Goal: Register for event/course

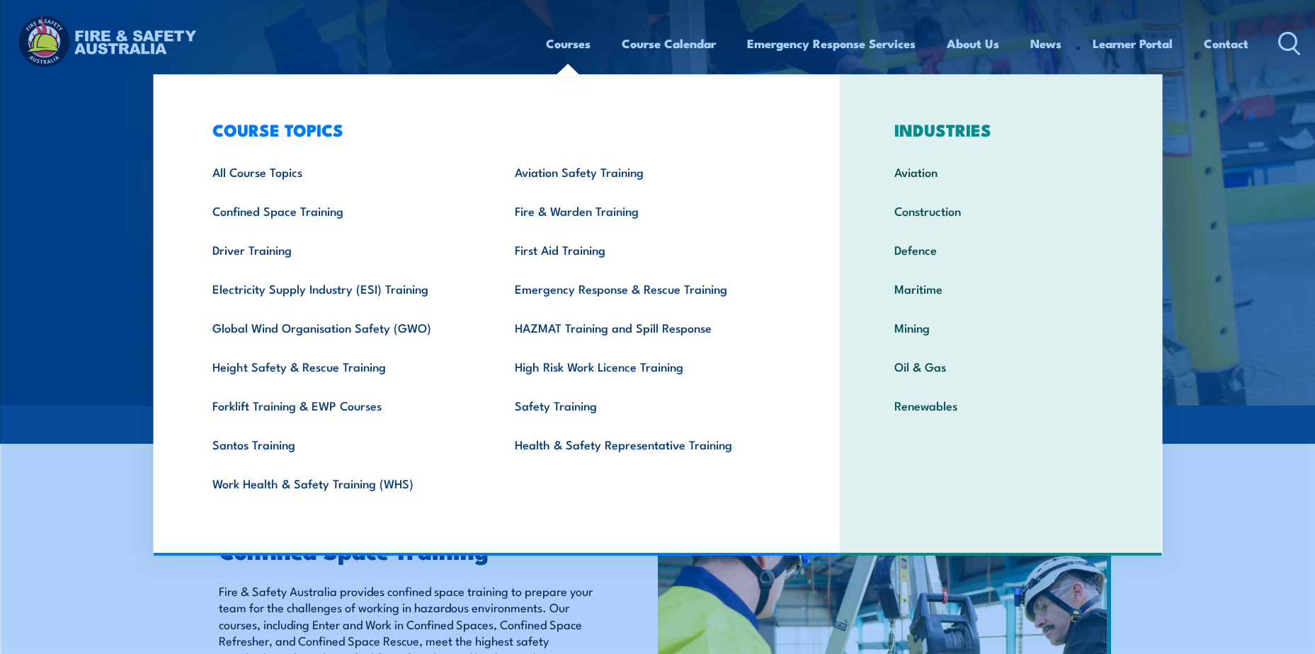
click at [576, 45] on link "Courses" at bounding box center [568, 44] width 45 height 38
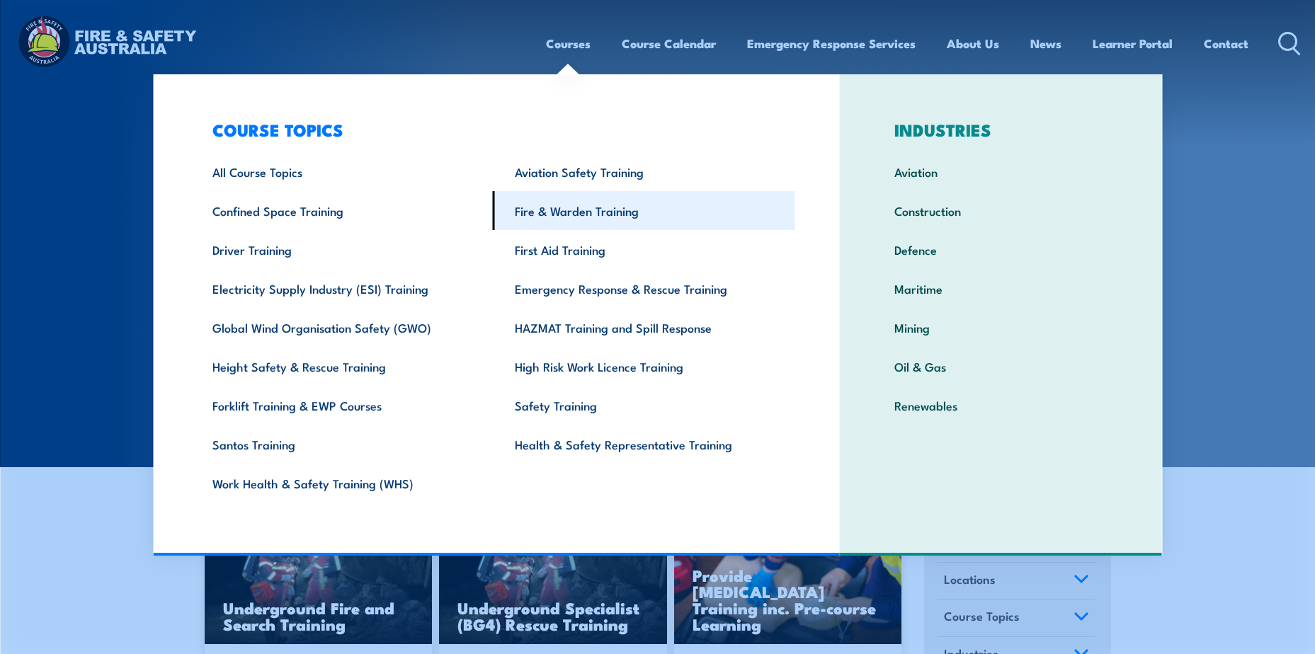
click at [550, 211] on link "Fire & Warden Training" at bounding box center [644, 210] width 302 height 39
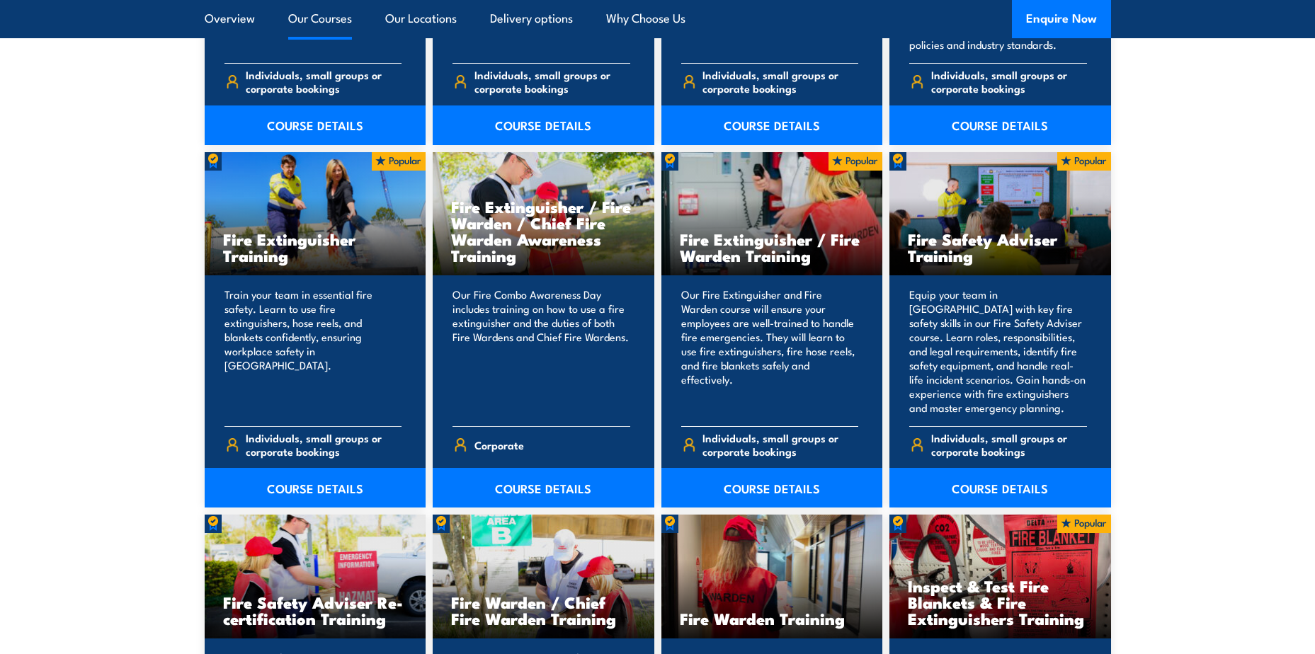
scroll to position [1416, 0]
click at [782, 488] on link "COURSE DETAILS" at bounding box center [772, 487] width 222 height 40
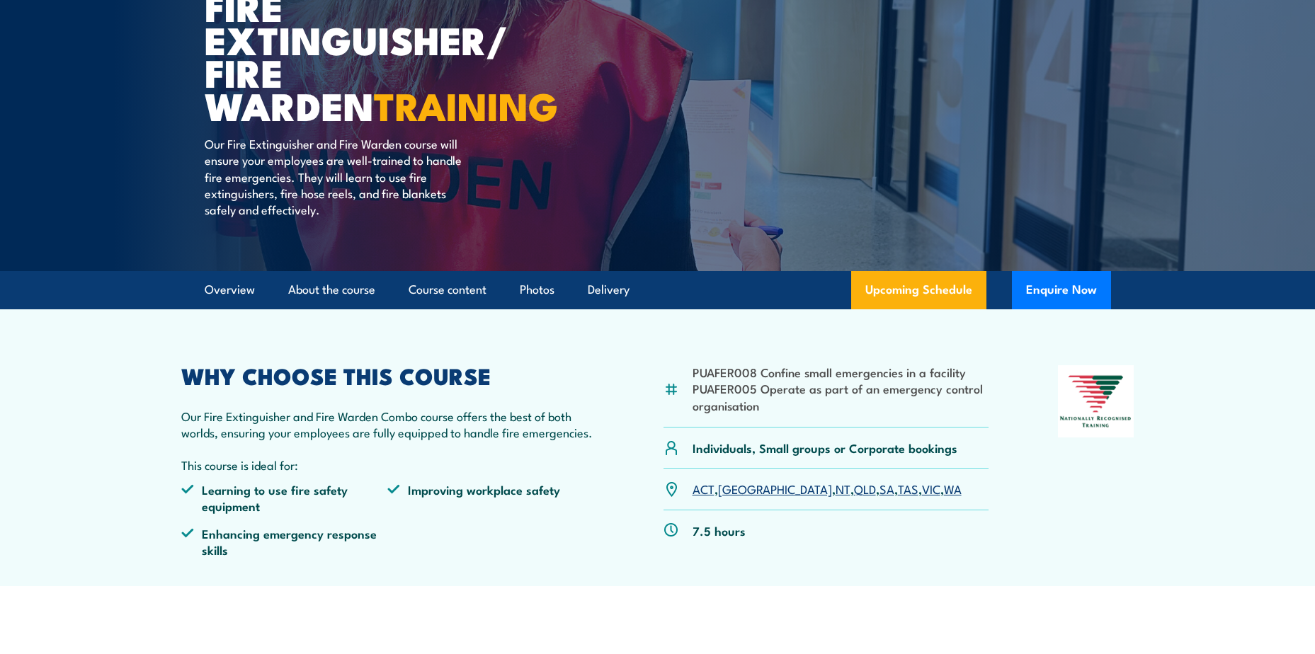
scroll to position [212, 0]
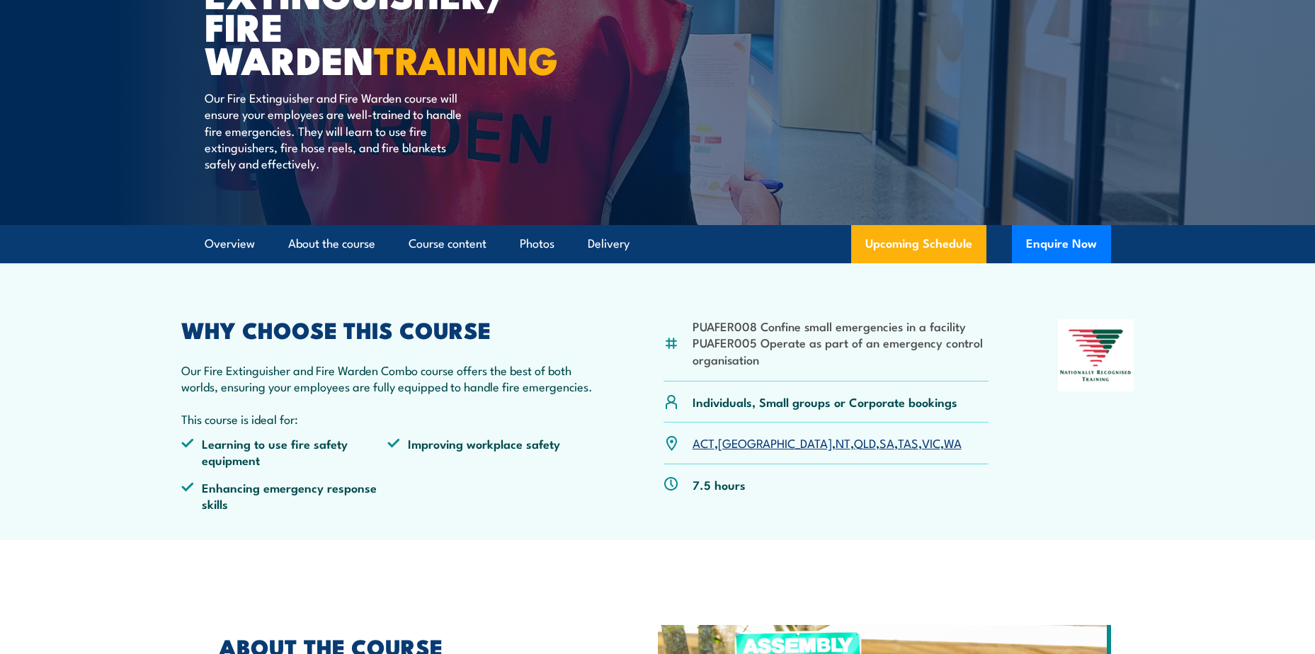
click at [835, 443] on link "NT" at bounding box center [842, 442] width 15 height 17
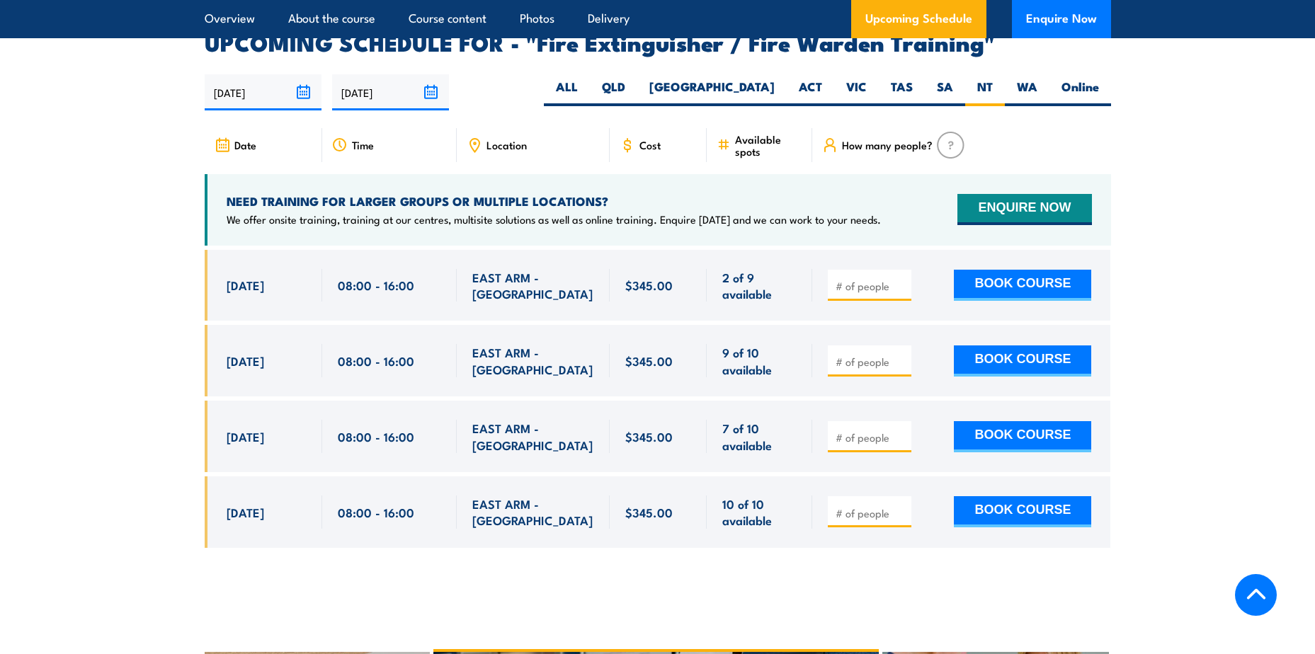
scroll to position [2325, 0]
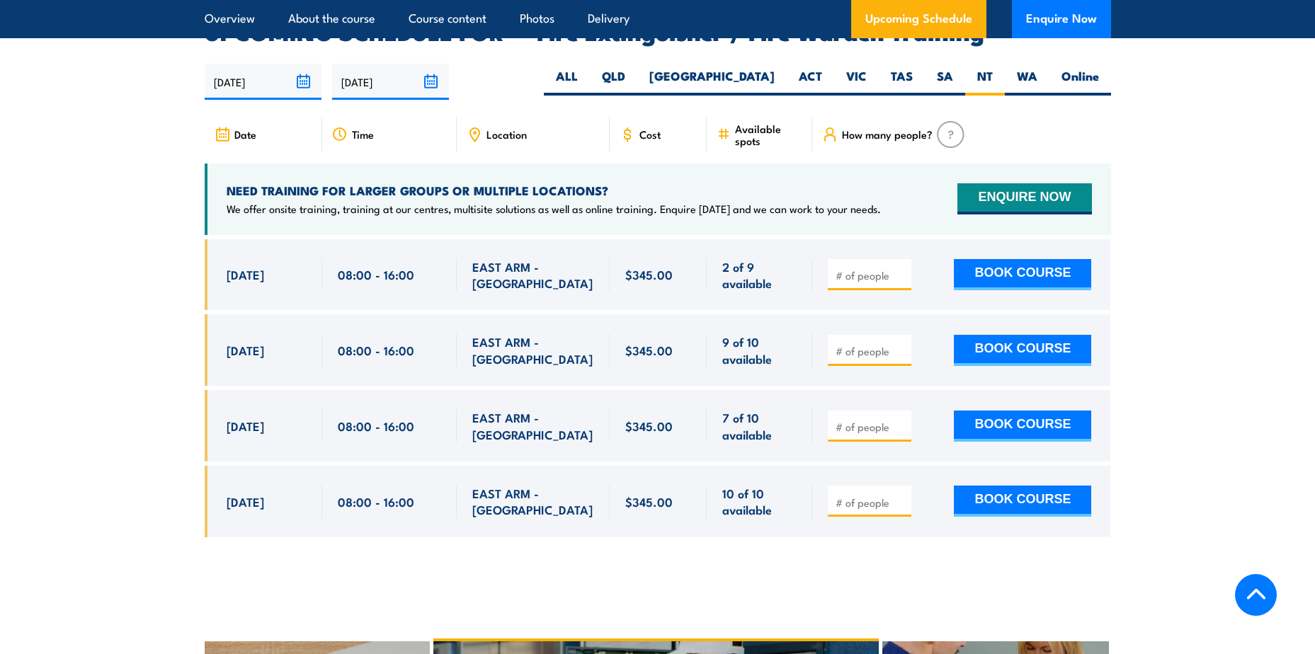
click at [860, 268] on input "number" at bounding box center [870, 275] width 71 height 14
type input "1"
click at [998, 259] on button "BOOK COURSE" at bounding box center [1022, 274] width 137 height 31
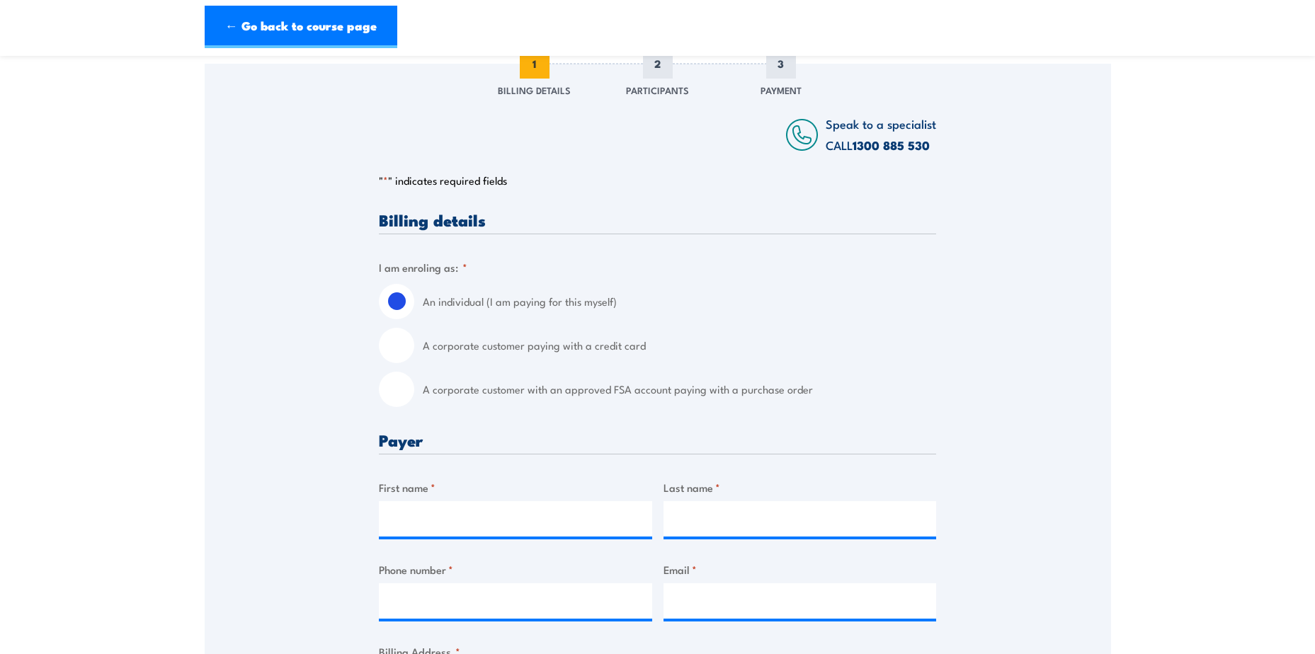
scroll to position [212, 0]
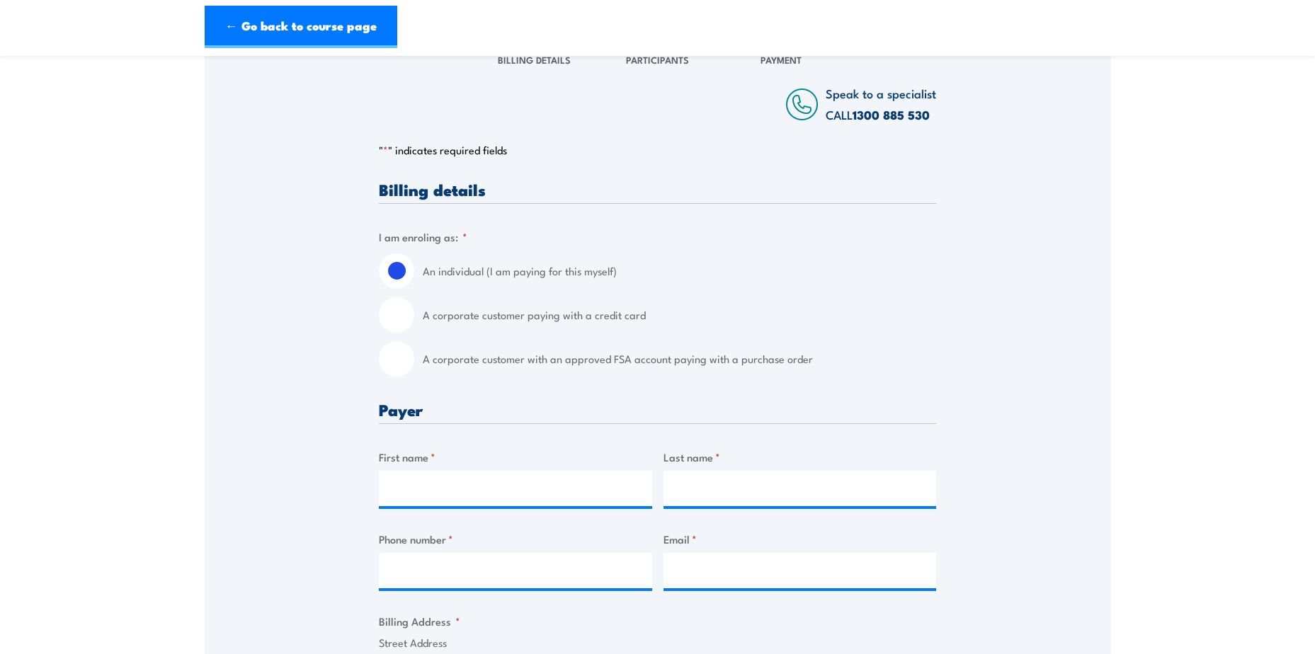
click at [399, 317] on input "A corporate customer paying with a credit card" at bounding box center [396, 314] width 35 height 35
radio input "true"
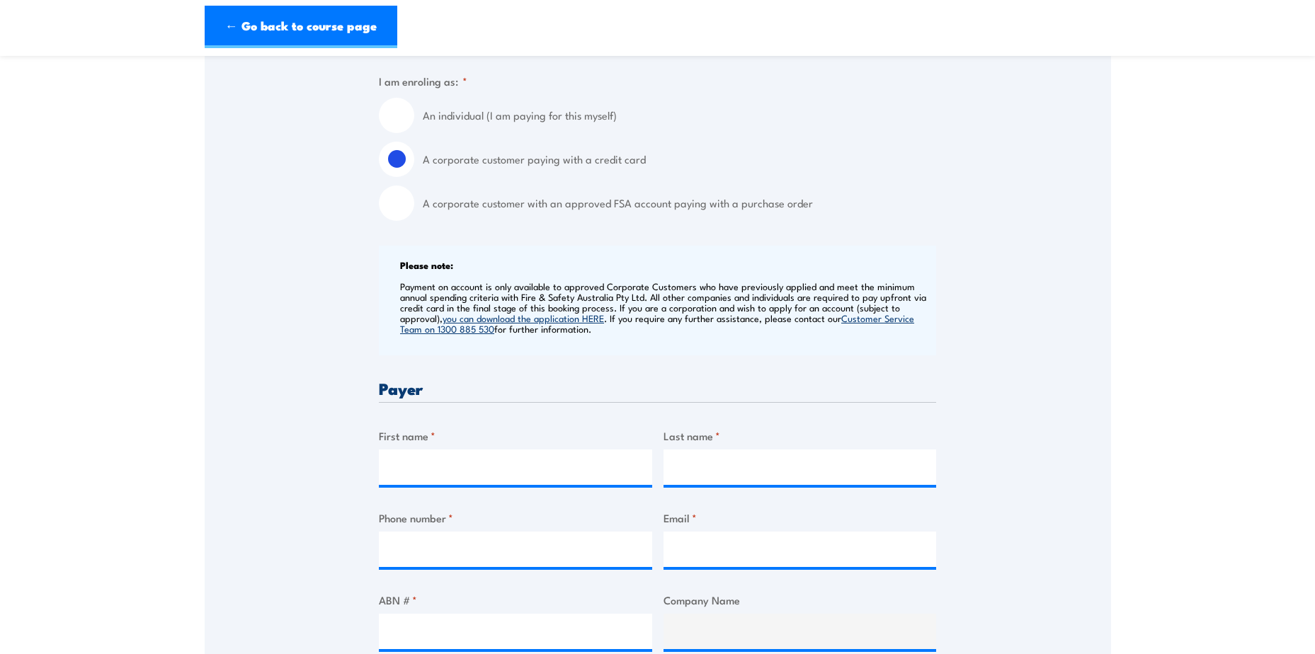
scroll to position [425, 0]
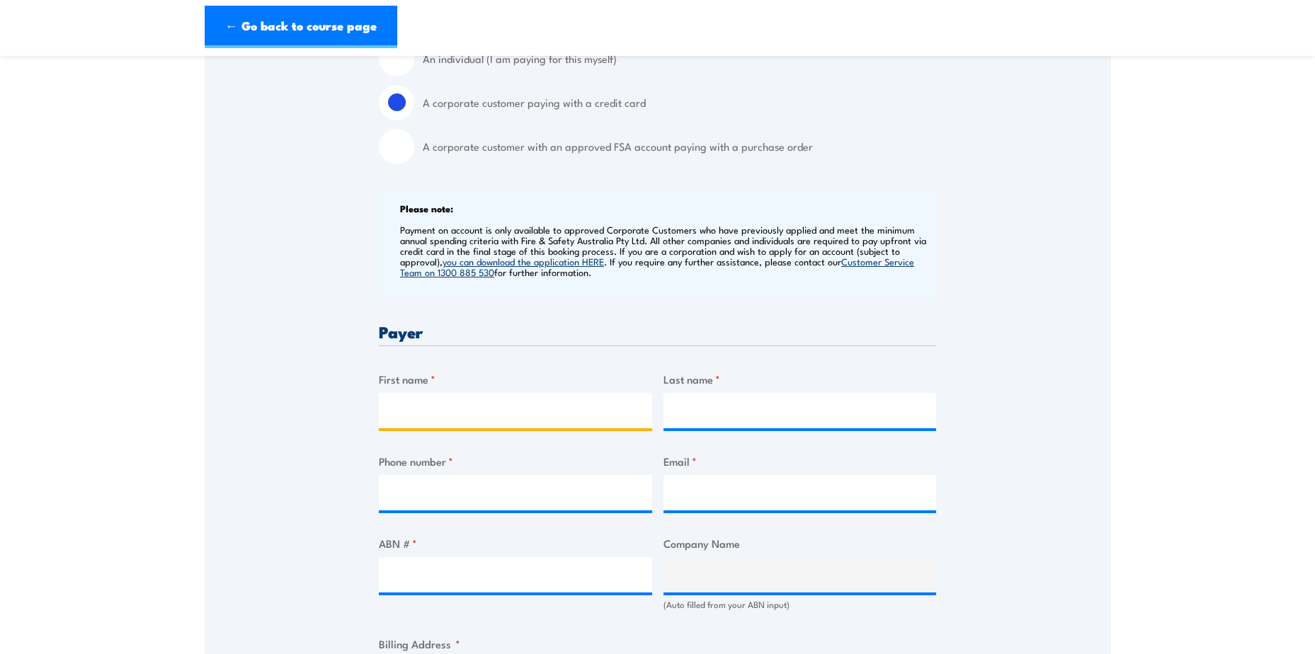
click at [449, 416] on input "First name *" at bounding box center [515, 410] width 273 height 35
type input "Janelle"
type input "Maddalozzo"
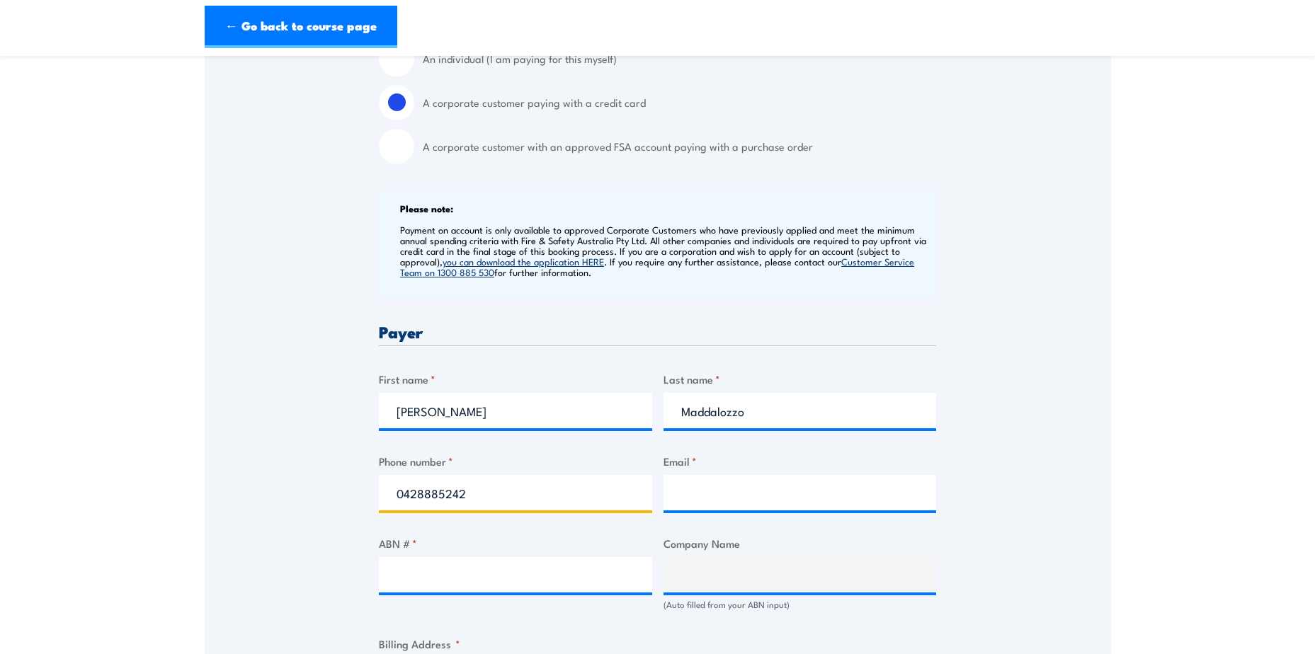
drag, startPoint x: 424, startPoint y: 498, endPoint x: 380, endPoint y: 501, distance: 44.0
click at [380, 501] on input "0428885242" at bounding box center [515, 492] width 273 height 35
type input "0447293209"
type input "admin@arnhemearthmoving.com.au"
type input "0447293209"
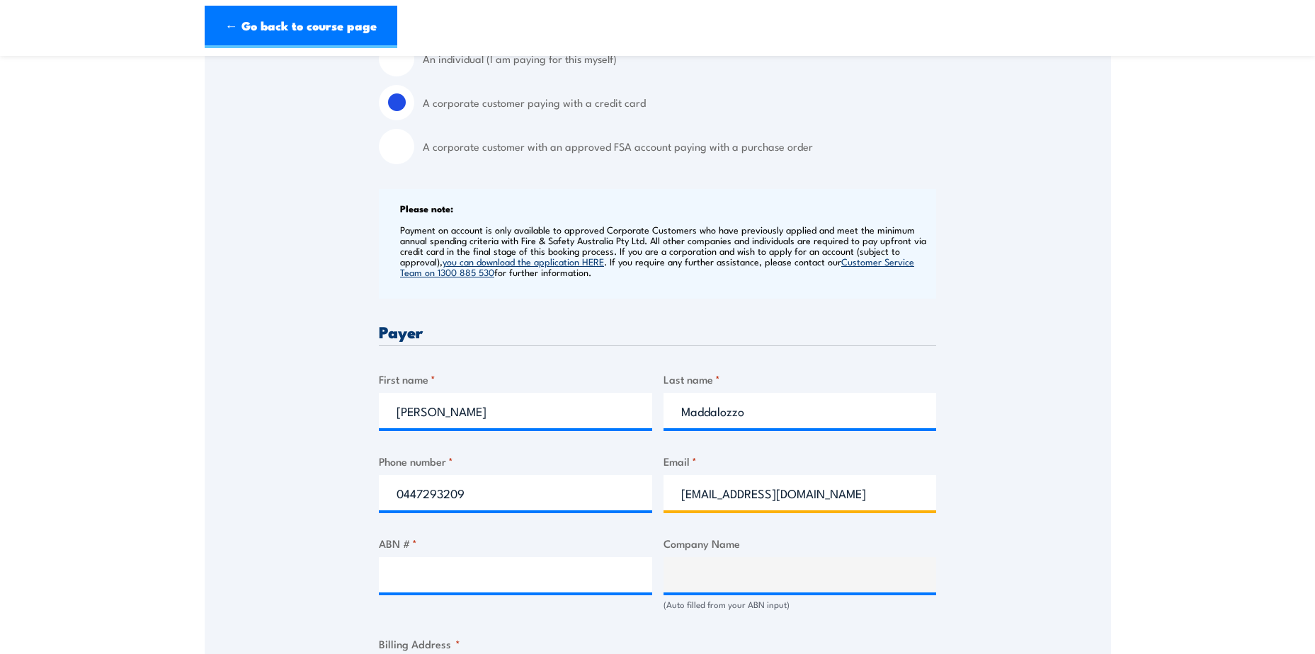
drag, startPoint x: 712, startPoint y: 494, endPoint x: 680, endPoint y: 496, distance: 31.9
click at [680, 496] on input "admin@arnhemearthmoving.com.au" at bounding box center [799, 492] width 273 height 35
type input "accounts@arnhemearthmoving.com.au"
click at [545, 571] on input "ABN # *" at bounding box center [515, 574] width 273 height 35
click at [399, 577] on input "ABN # *" at bounding box center [515, 574] width 273 height 35
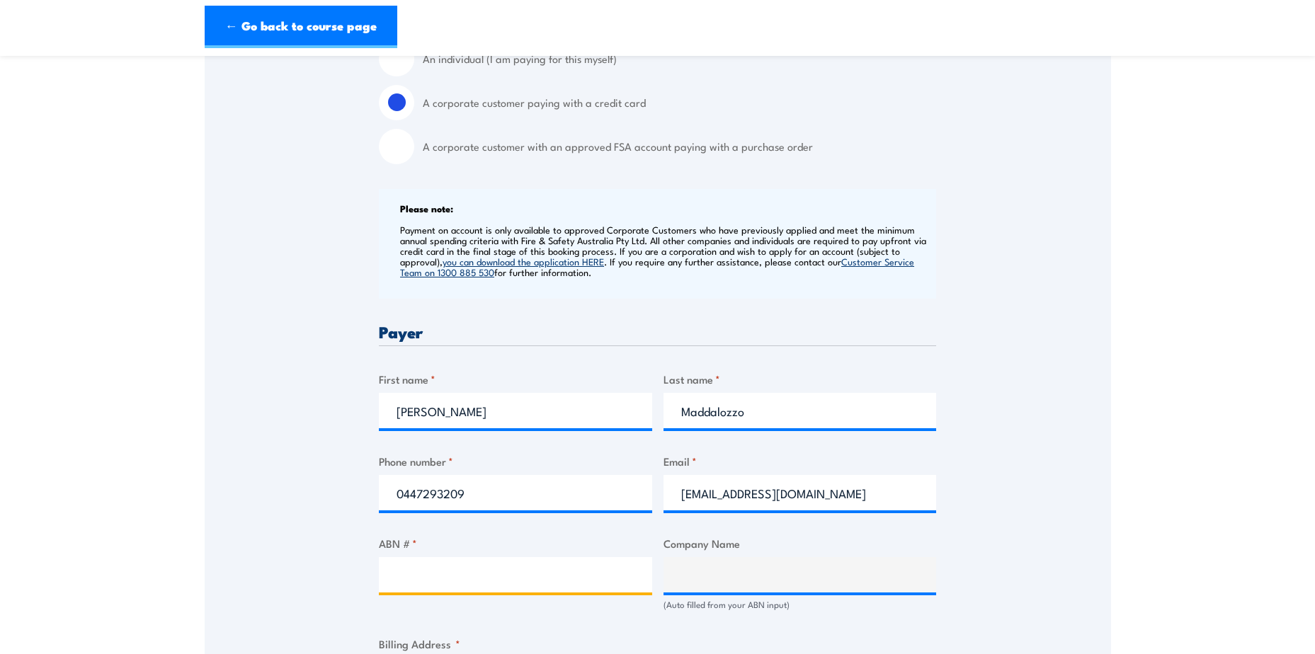
paste input "49 134 418 670"
type input "49 134 418 670"
type input "ARNHEM EARTHMOVING AND MECHANICAL PTY LTD"
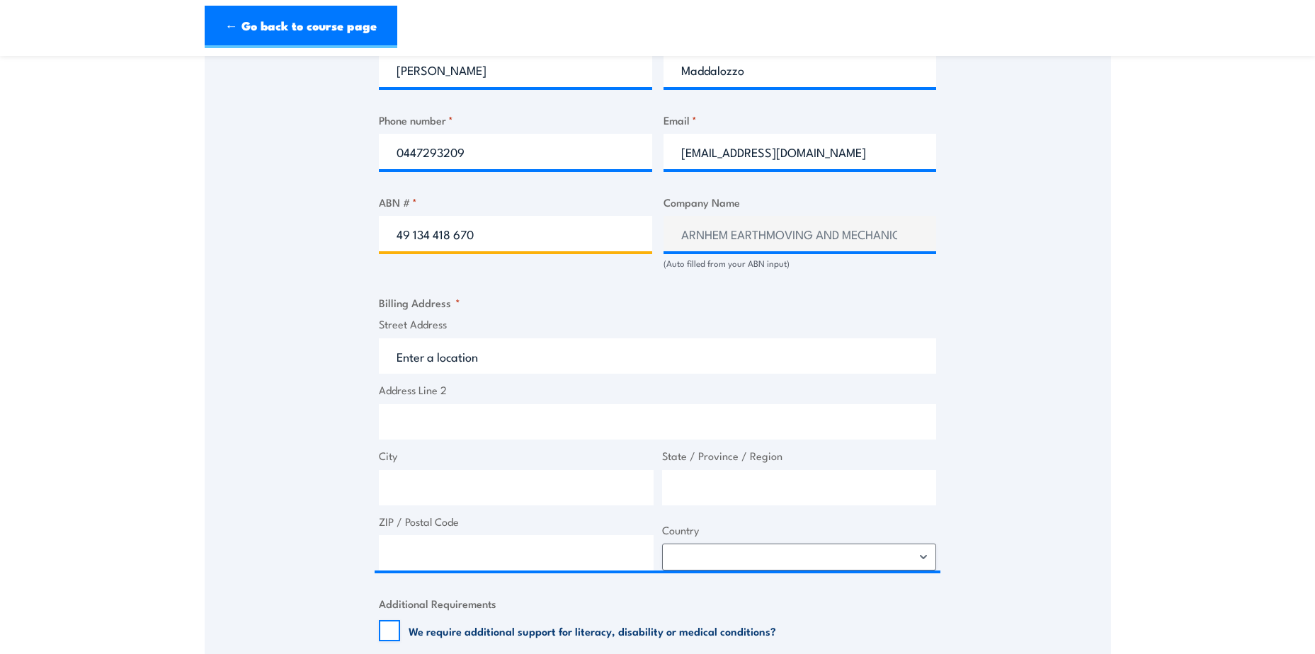
scroll to position [779, 0]
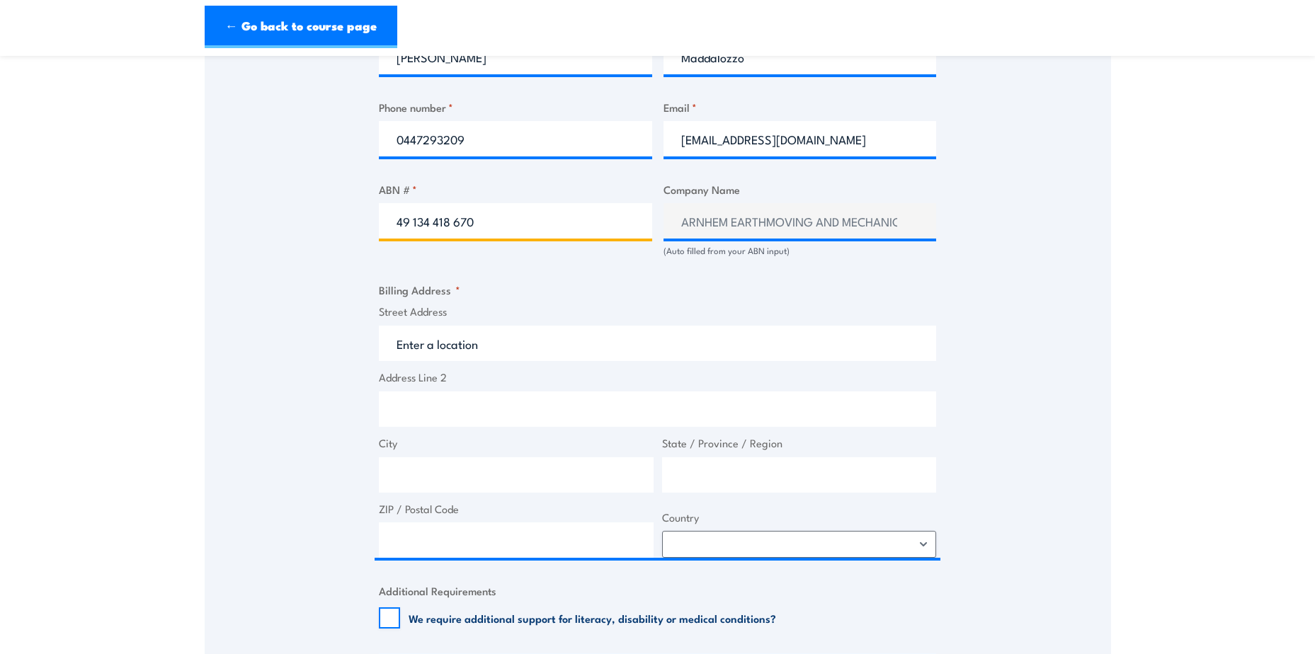
type input "49 134 418 670"
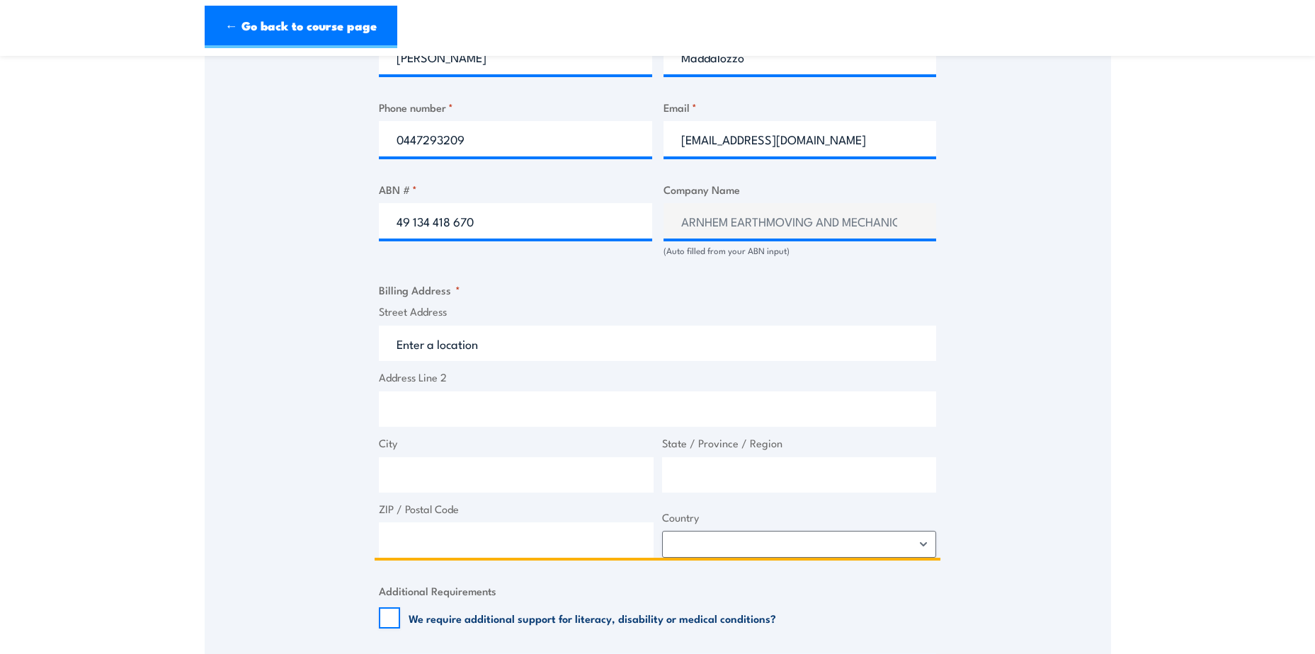
click at [416, 343] on input "Street Address" at bounding box center [657, 343] width 557 height 35
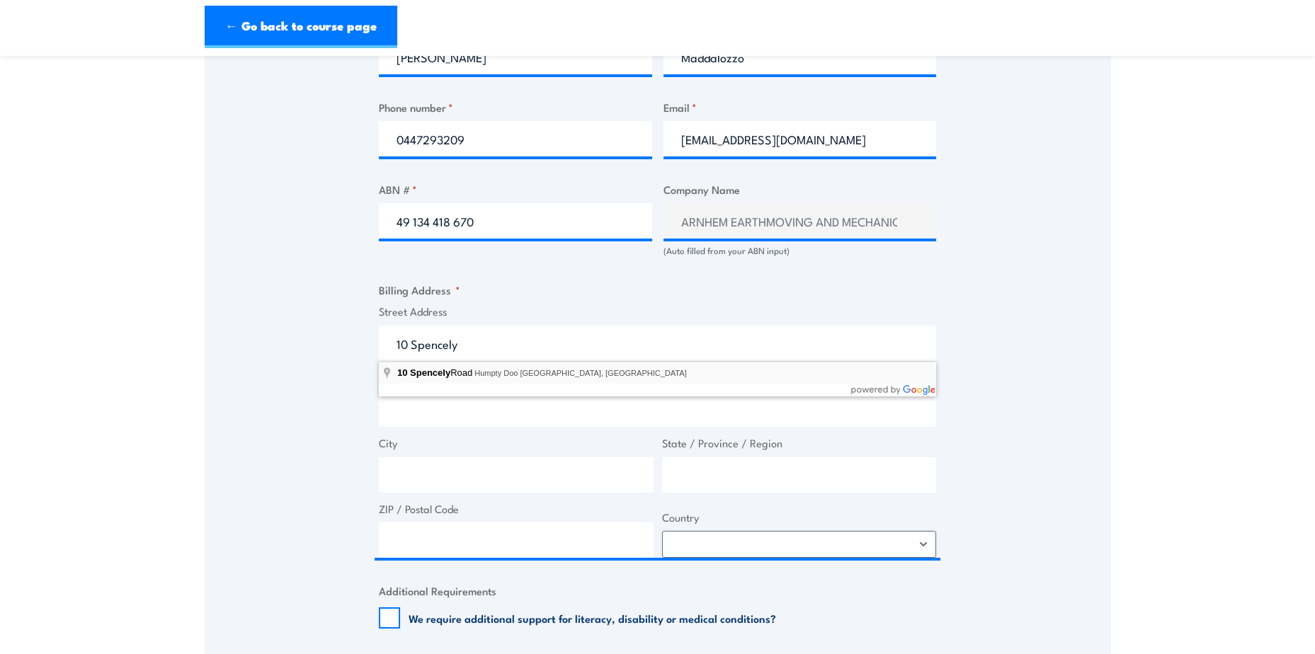
type input "10 Spencely Road, Humpty Doo NT, Australia"
type input "10 Spencely Rd"
type input "Humpty Doo"
type input "[GEOGRAPHIC_DATA]"
type input "0836"
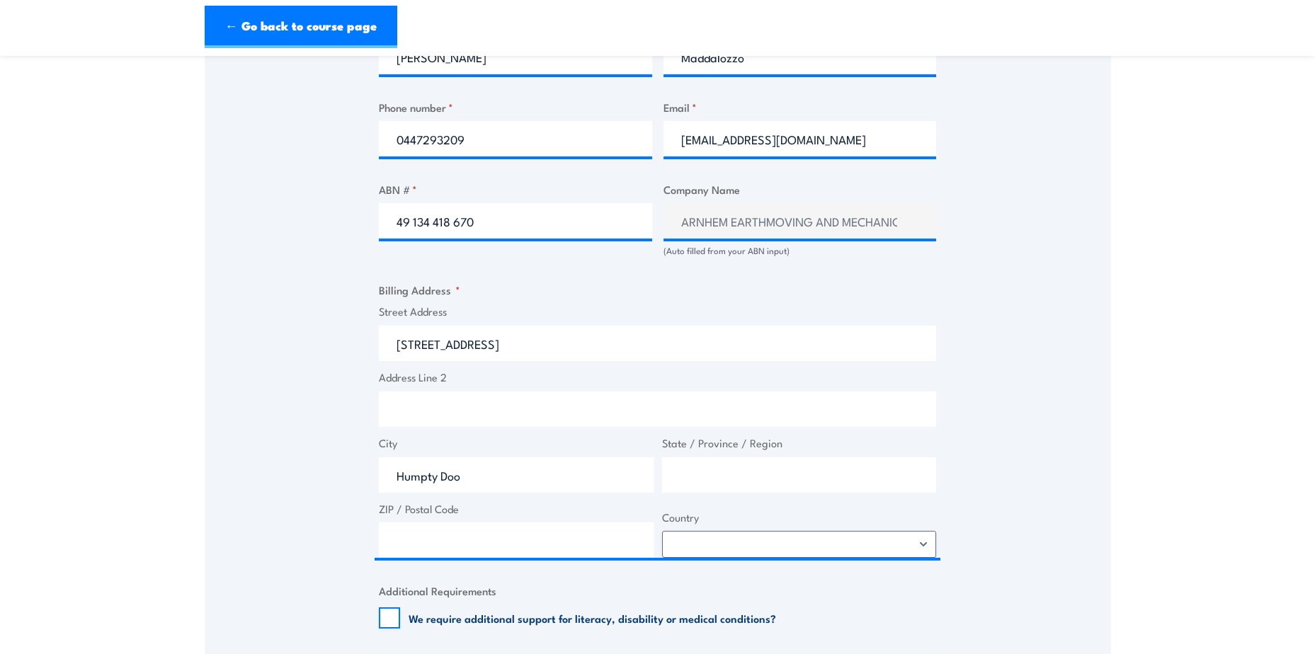
select select "Australia"
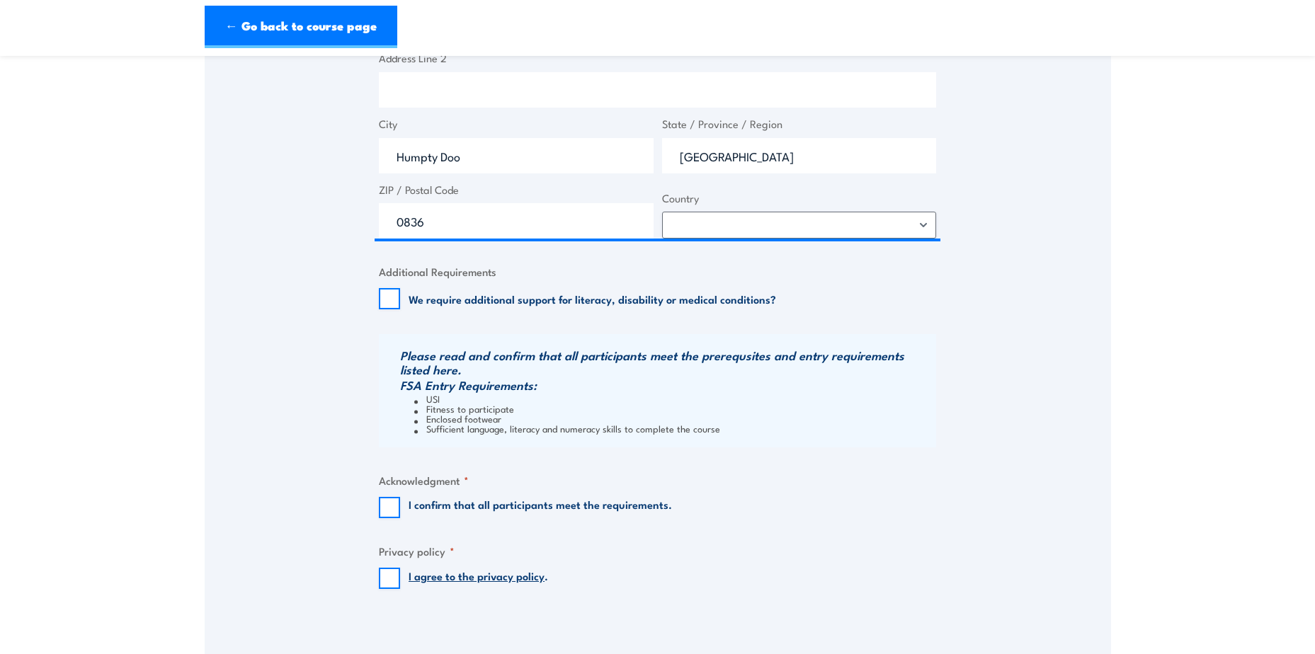
scroll to position [1204, 0]
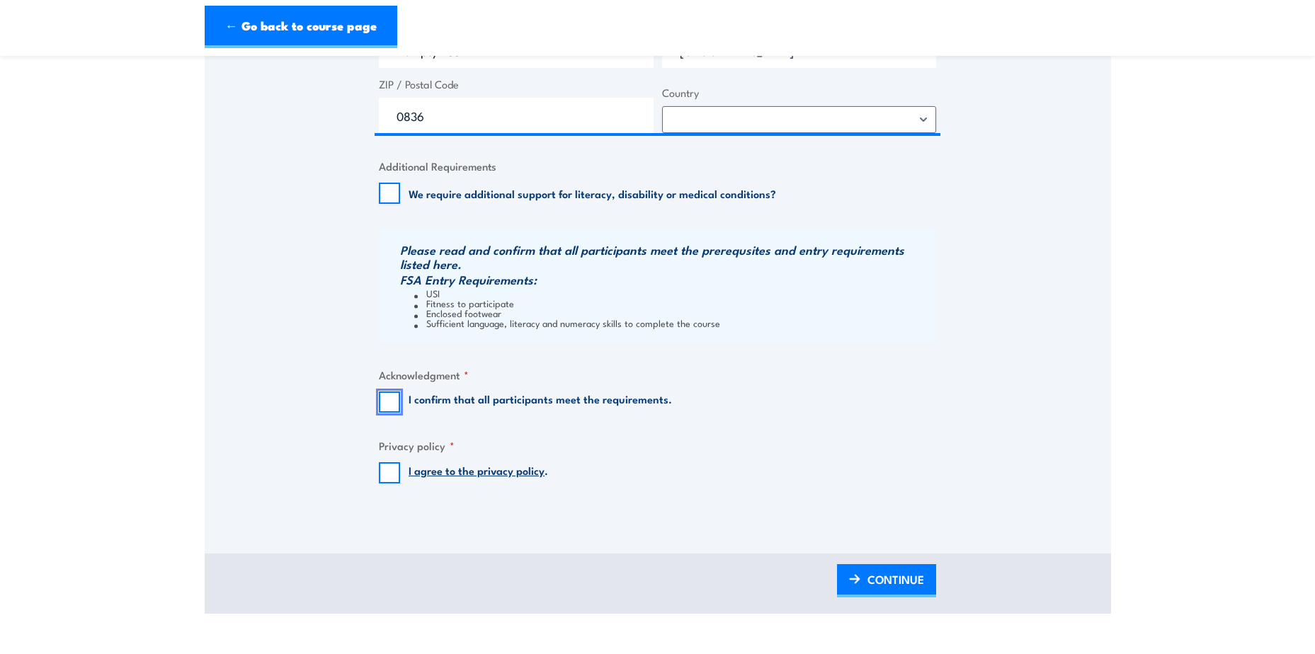
click at [389, 401] on input "I confirm that all participants meet the requirements." at bounding box center [389, 402] width 21 height 21
checkbox input "true"
click at [387, 469] on input "I agree to the privacy policy ." at bounding box center [389, 472] width 21 height 21
checkbox input "true"
drag, startPoint x: 903, startPoint y: 585, endPoint x: 910, endPoint y: 557, distance: 28.3
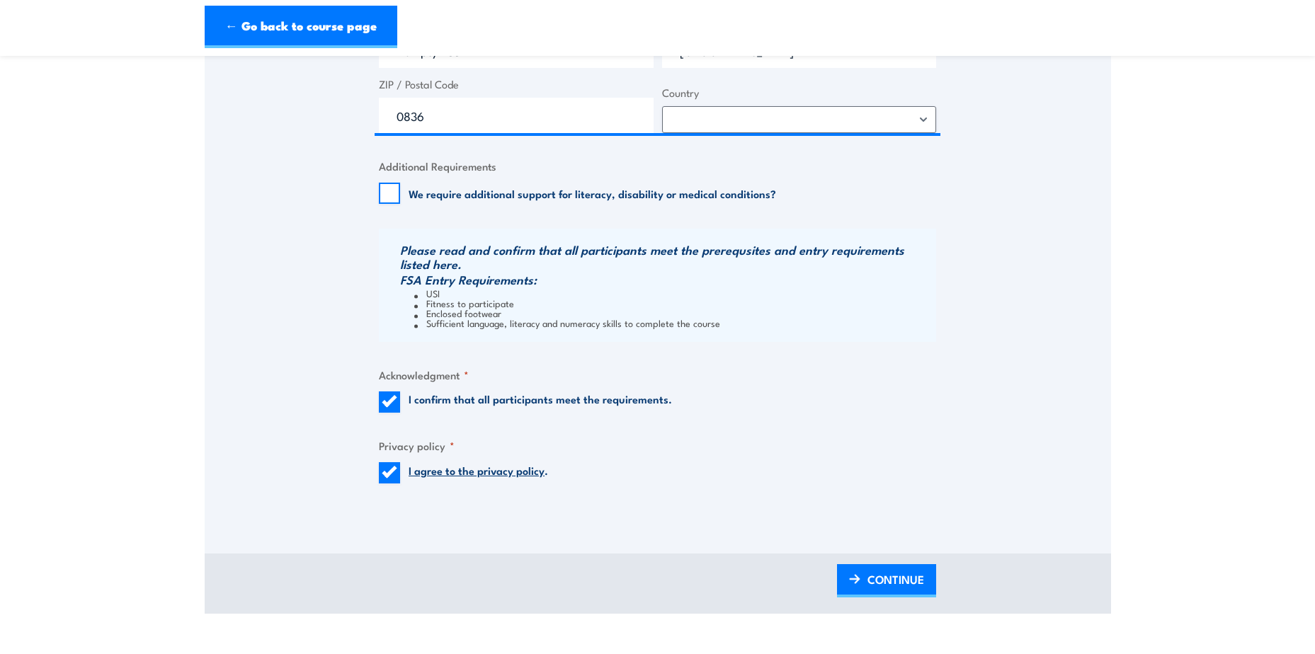
click at [903, 585] on span "CONTINUE" at bounding box center [895, 580] width 57 height 38
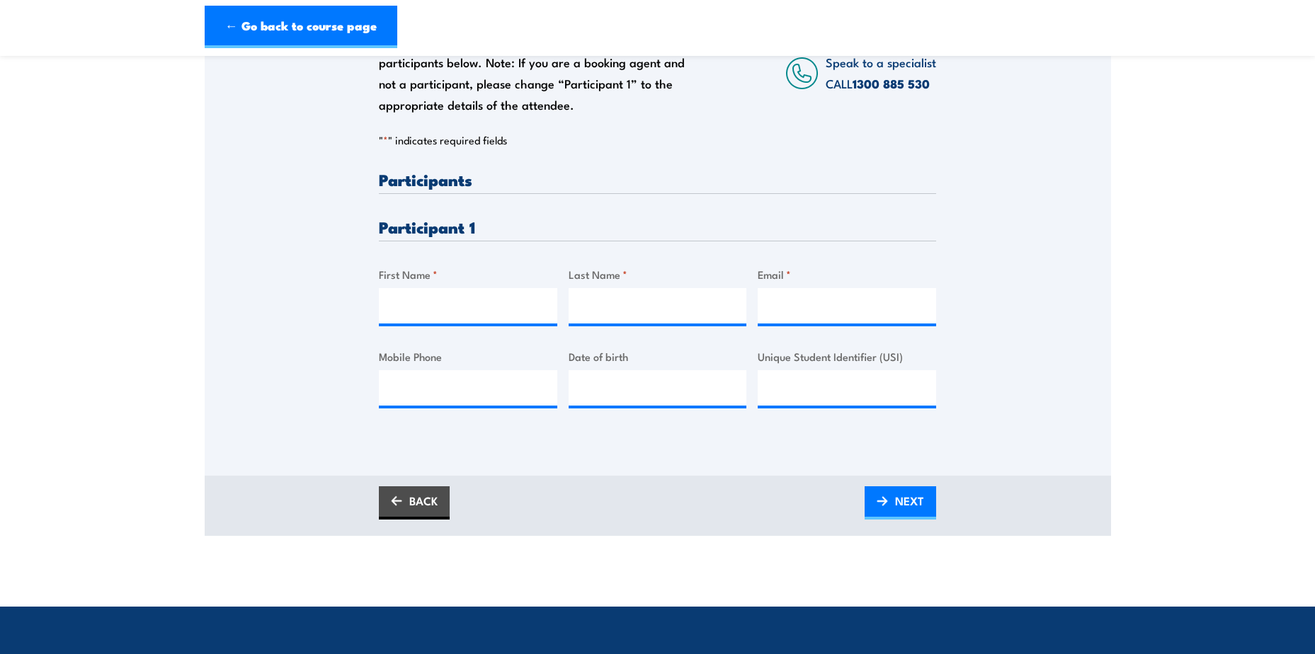
scroll to position [283, 0]
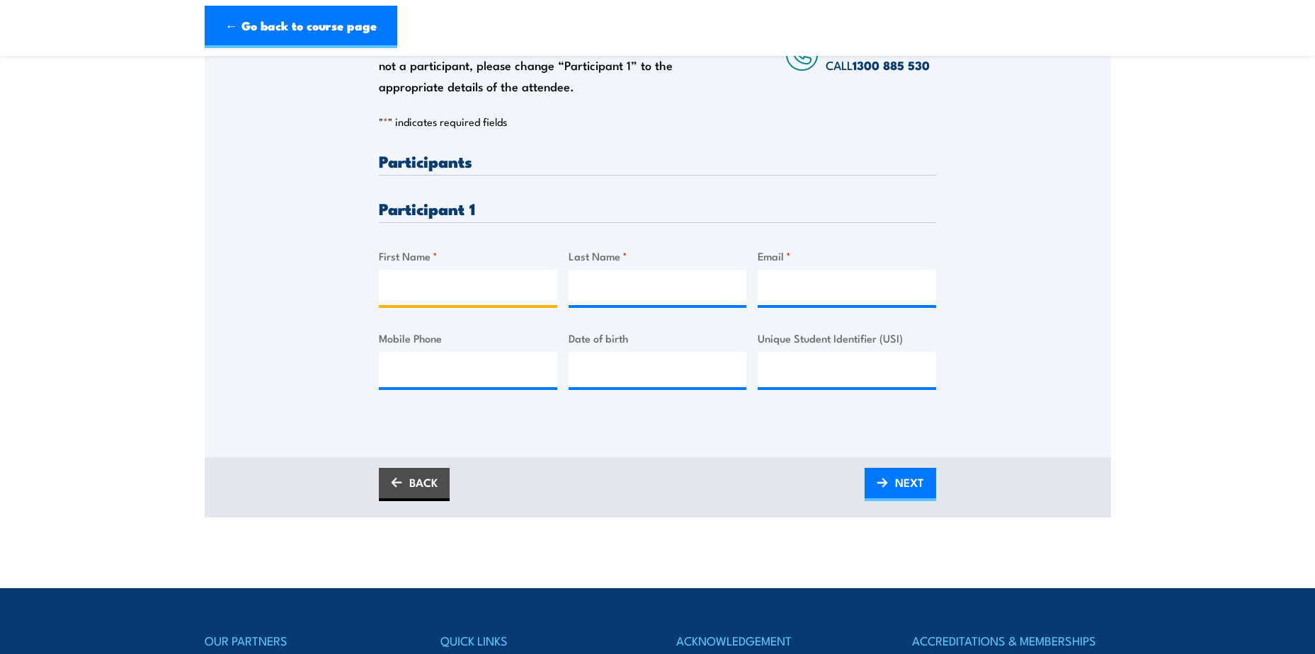
click at [405, 286] on input "First Name *" at bounding box center [468, 287] width 178 height 35
type input "Stephen"
click at [622, 293] on input "Last Name *" at bounding box center [658, 287] width 178 height 35
type input "Maddalozzo"
click at [796, 284] on input "Email *" at bounding box center [847, 287] width 178 height 35
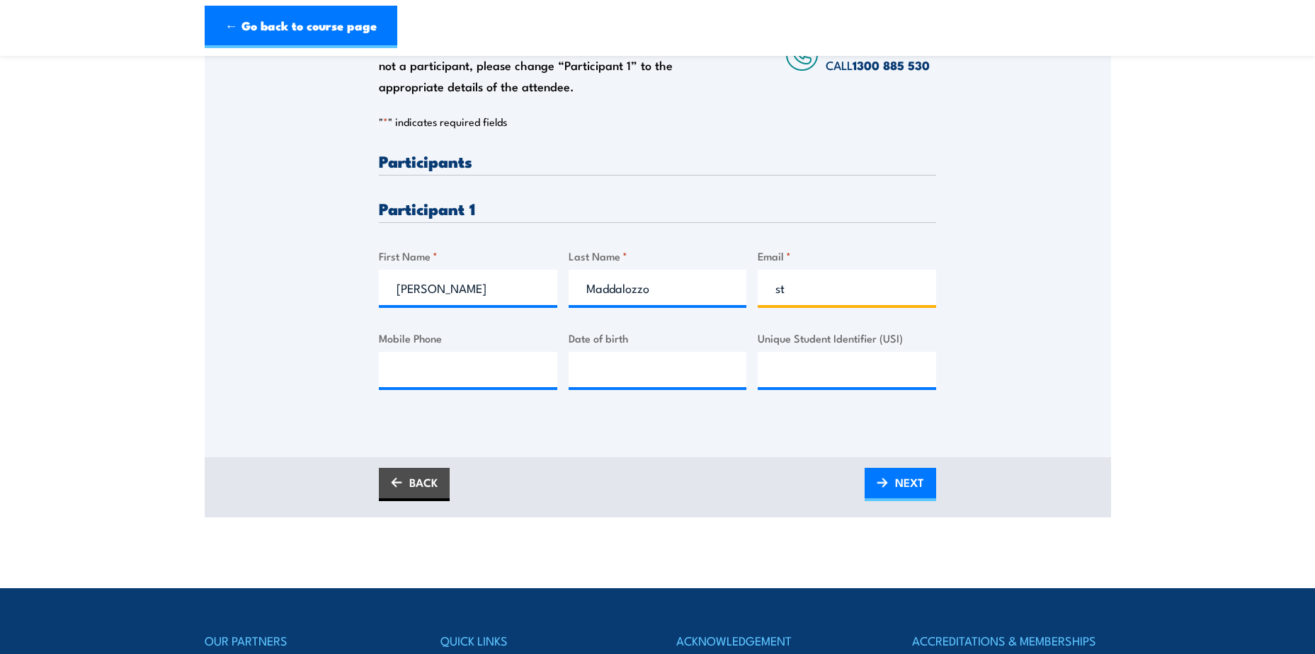
type input "stephen.maddalozzo@outlook.com"
type input "0418818759"
click at [613, 373] on input "__/__/____" at bounding box center [658, 369] width 178 height 35
type input "01/11/1969"
click at [802, 372] on input "Unique Student Identifier (USI)" at bounding box center [847, 369] width 178 height 35
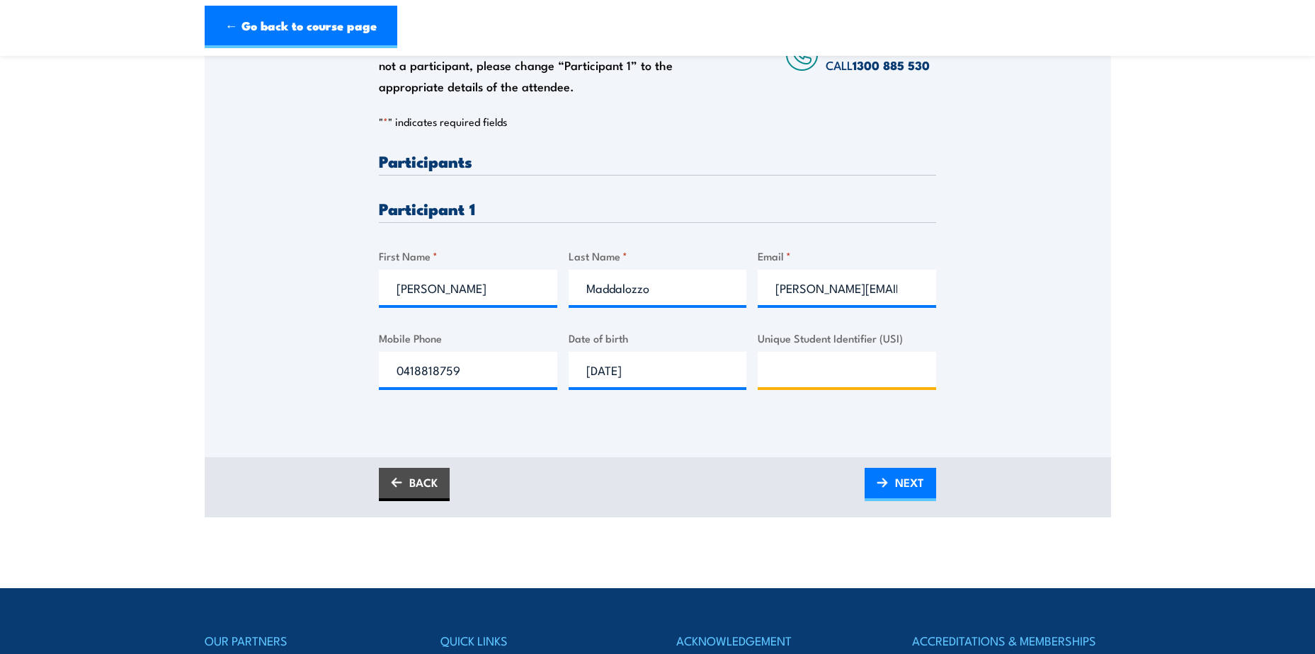
click at [791, 379] on input "Unique Student Identifier (USI)" at bounding box center [847, 369] width 178 height 35
type input "6DVWJHPMYH"
click at [902, 487] on span "NEXT" at bounding box center [909, 483] width 29 height 38
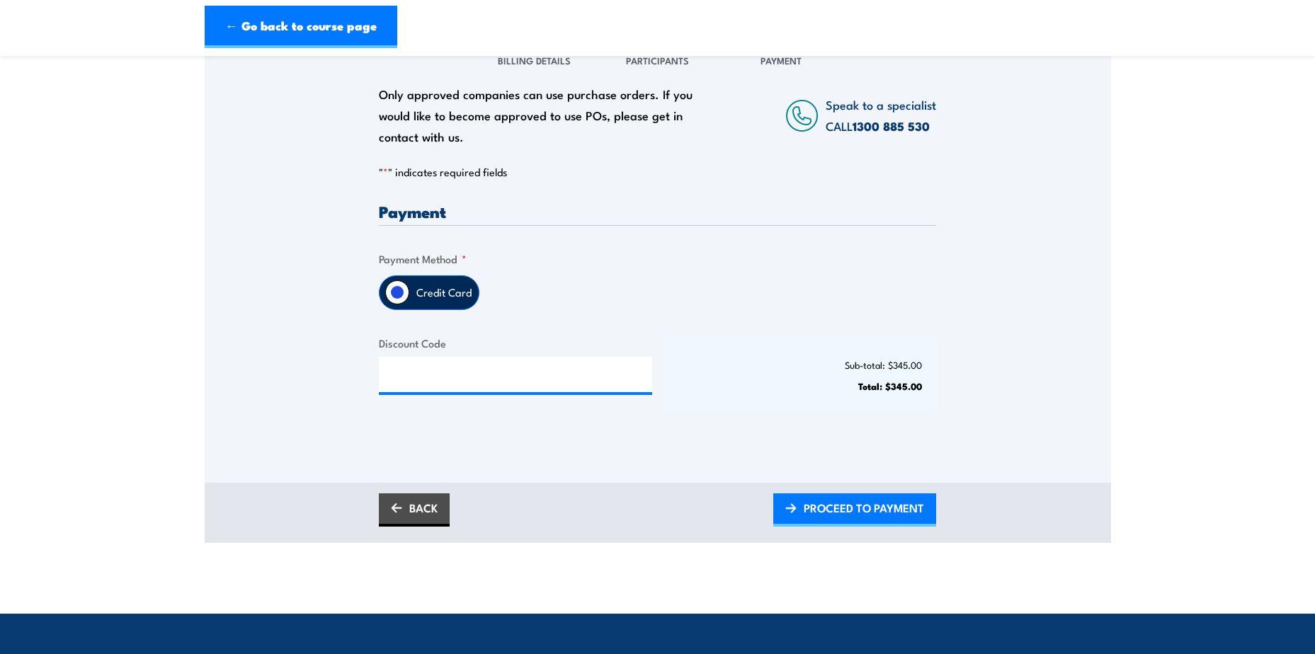
scroll to position [212, 0]
click at [840, 507] on span "PROCEED TO PAYMENT" at bounding box center [864, 508] width 120 height 38
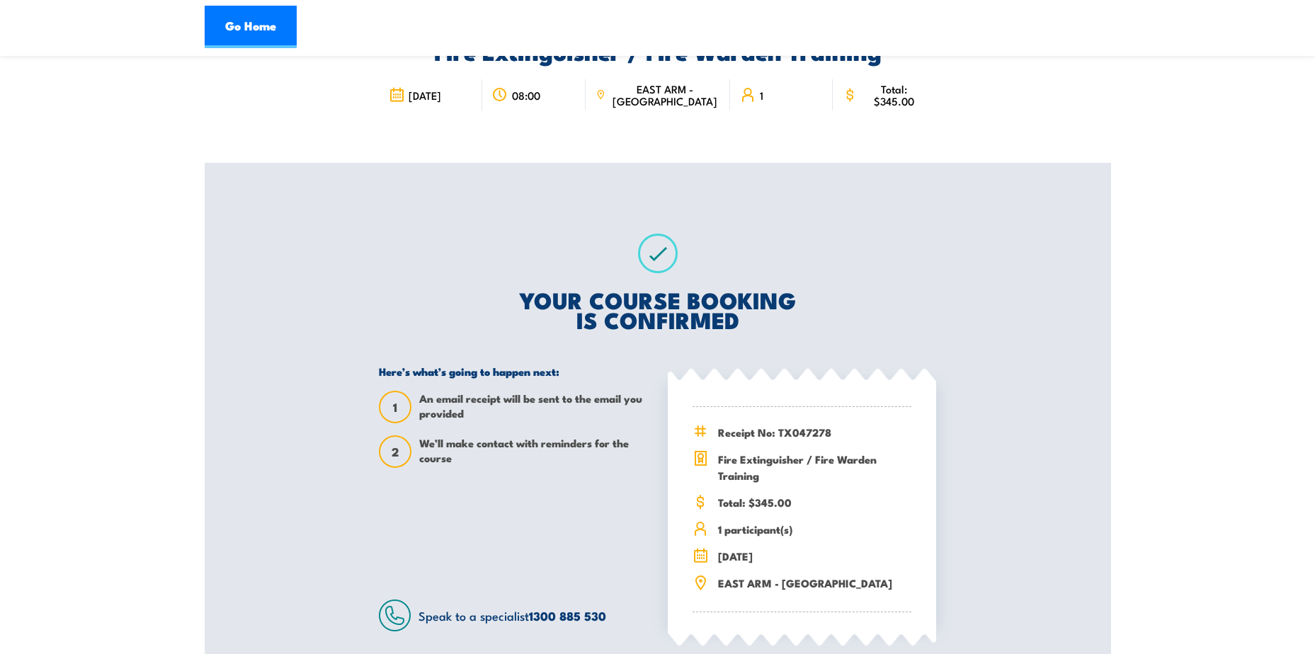
scroll to position [71, 0]
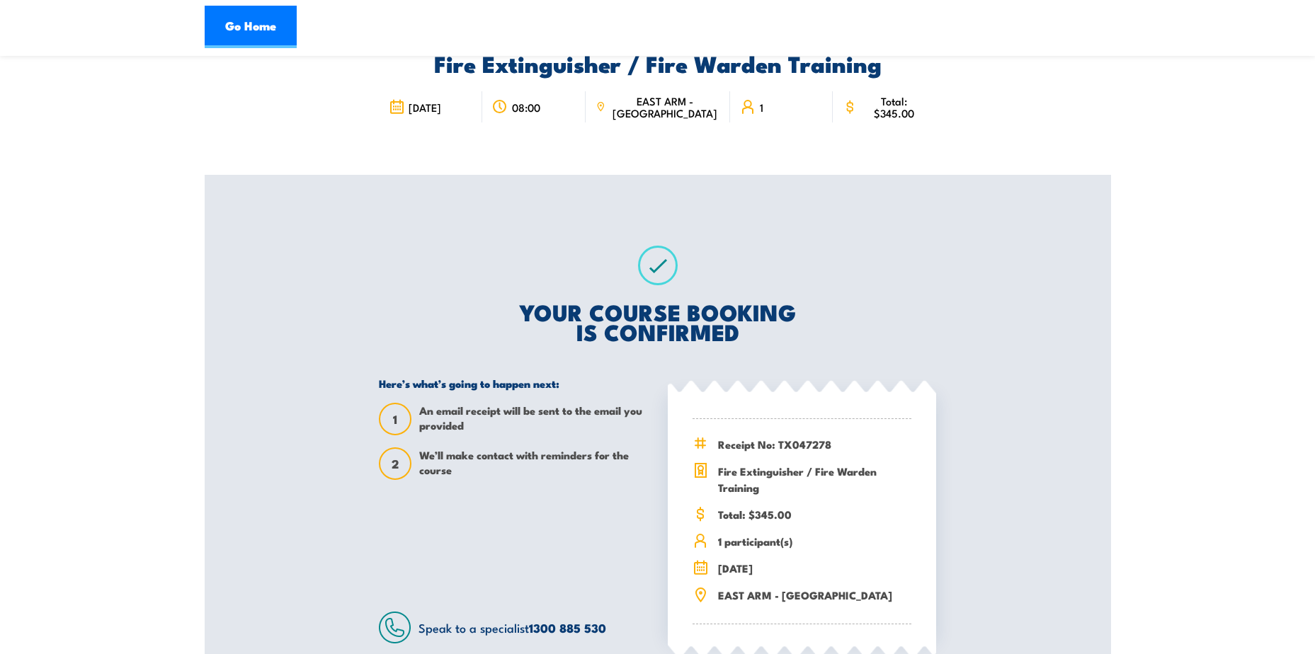
click at [251, 30] on link "Go Home" at bounding box center [251, 27] width 92 height 42
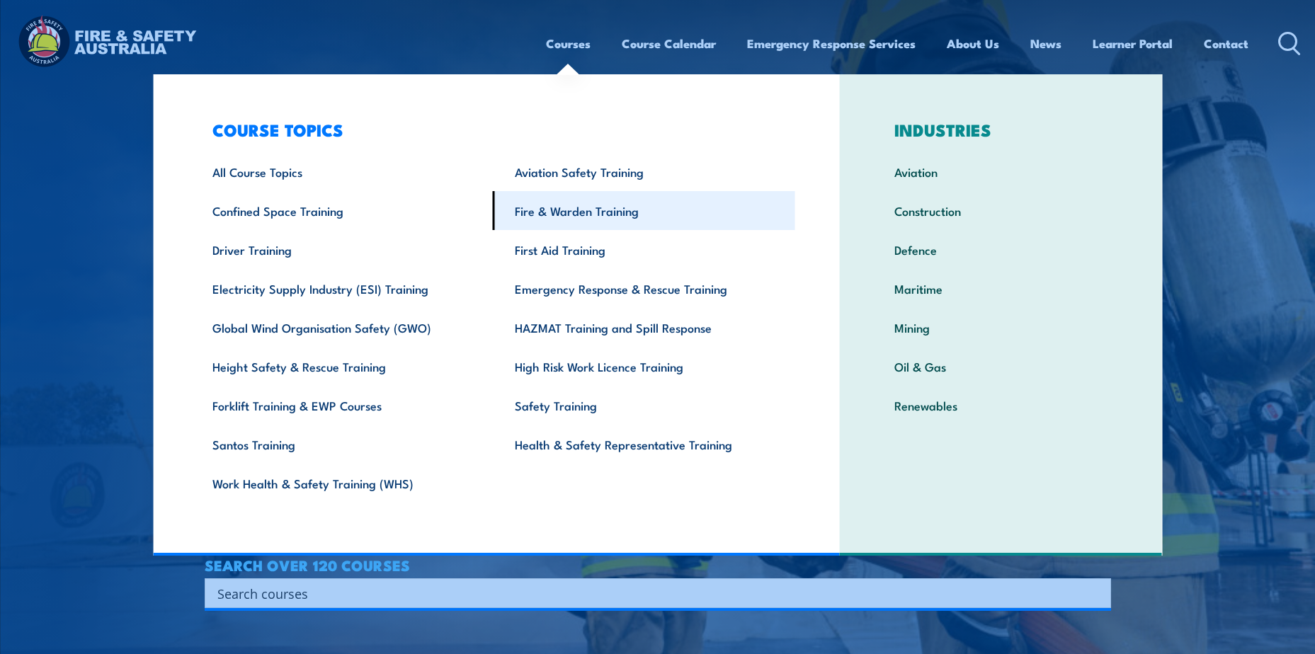
click at [567, 216] on link "Fire & Warden Training" at bounding box center [644, 210] width 302 height 39
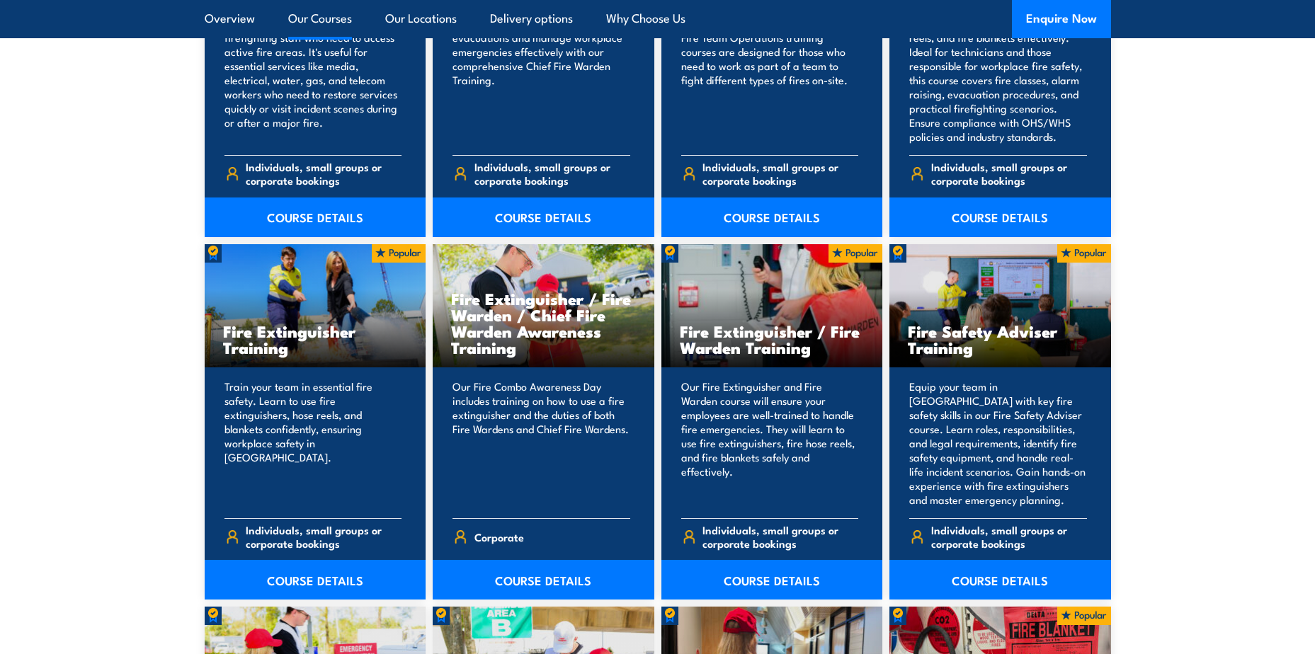
scroll to position [1487, 0]
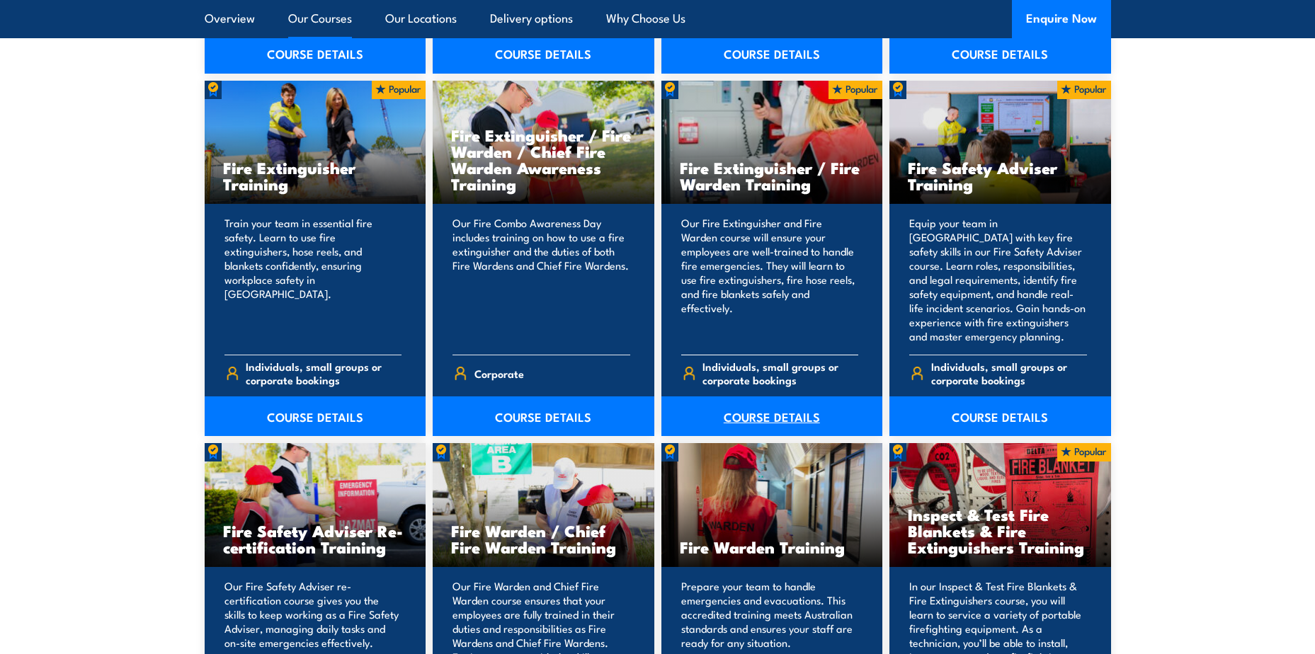
click at [782, 419] on link "COURSE DETAILS" at bounding box center [772, 416] width 222 height 40
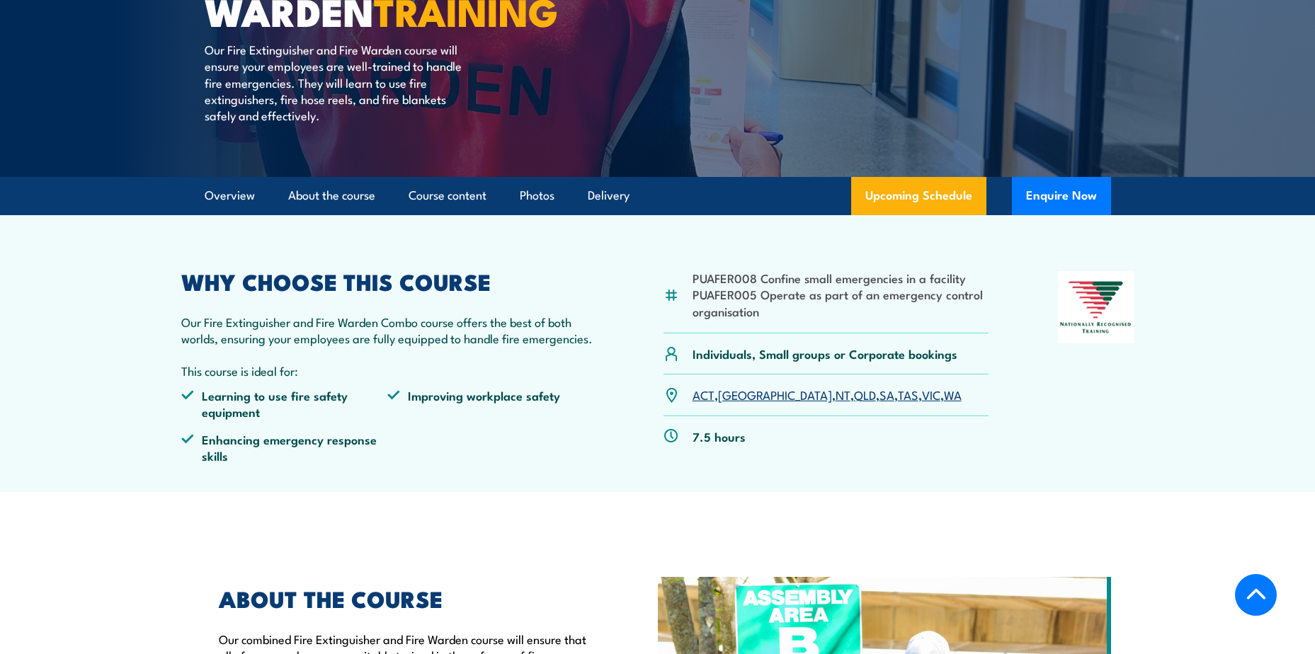
scroll to position [283, 0]
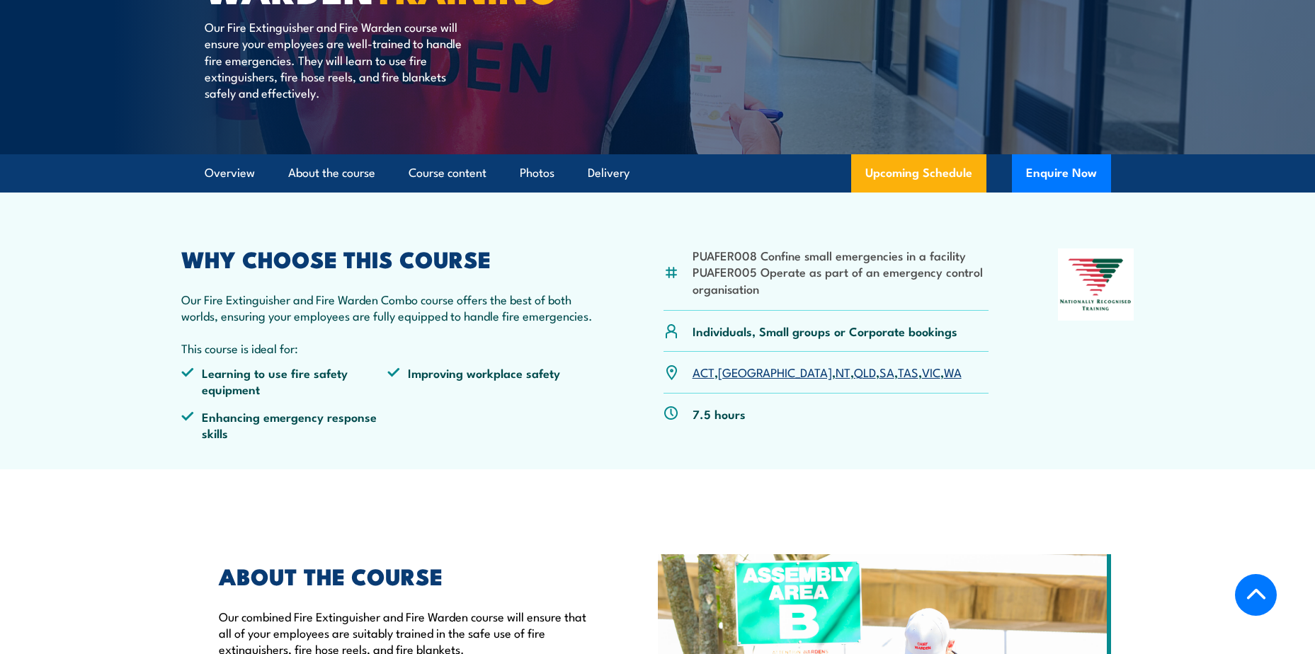
click at [835, 375] on link "NT" at bounding box center [842, 371] width 15 height 17
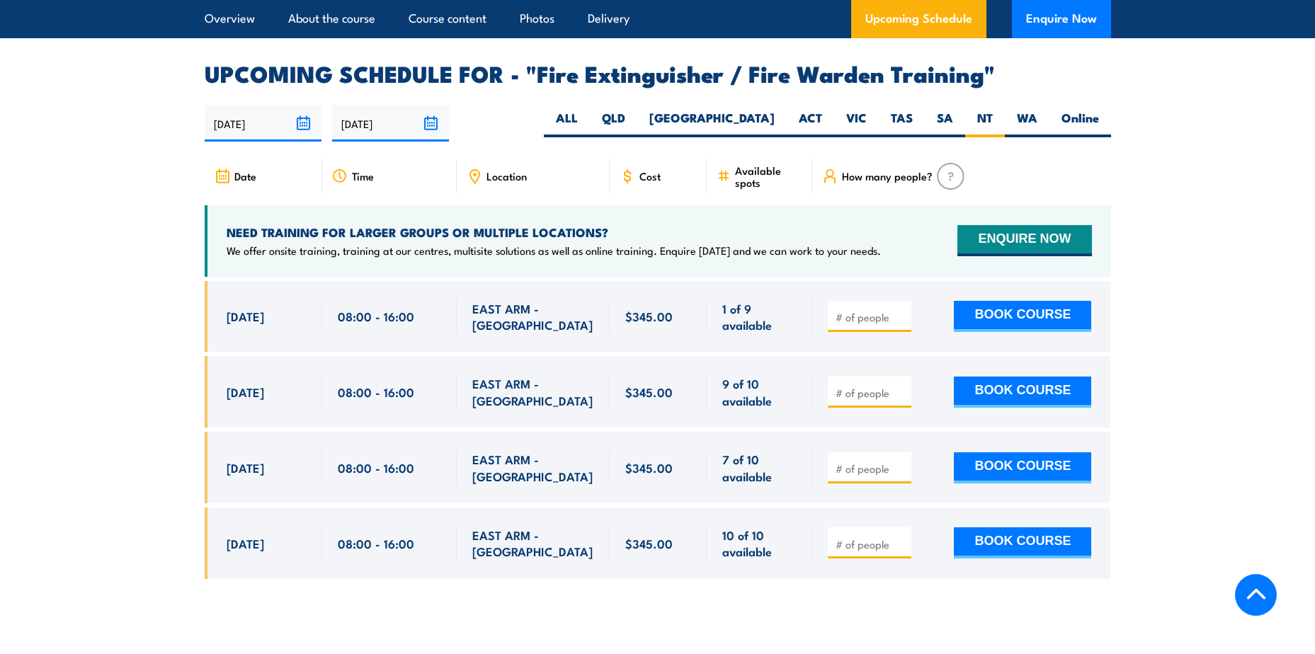
scroll to position [2325, 0]
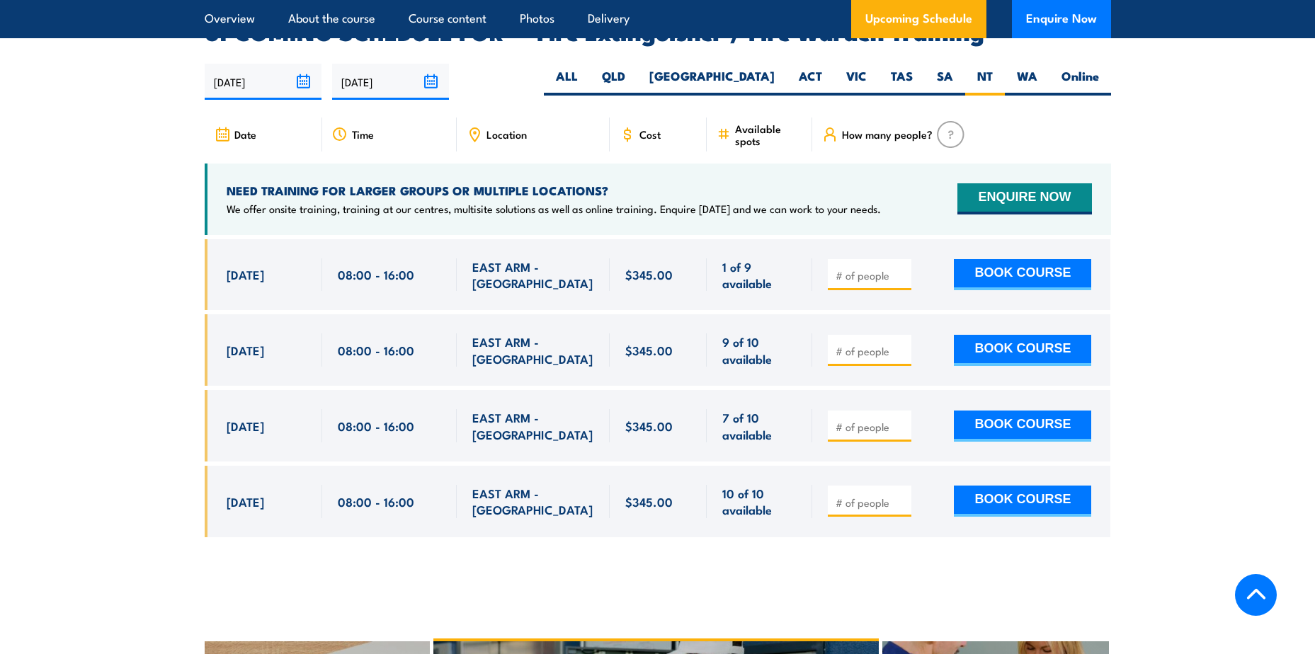
click at [858, 344] on input "number" at bounding box center [870, 351] width 71 height 14
type input "1"
click at [992, 335] on button "BOOK COURSE" at bounding box center [1022, 350] width 137 height 31
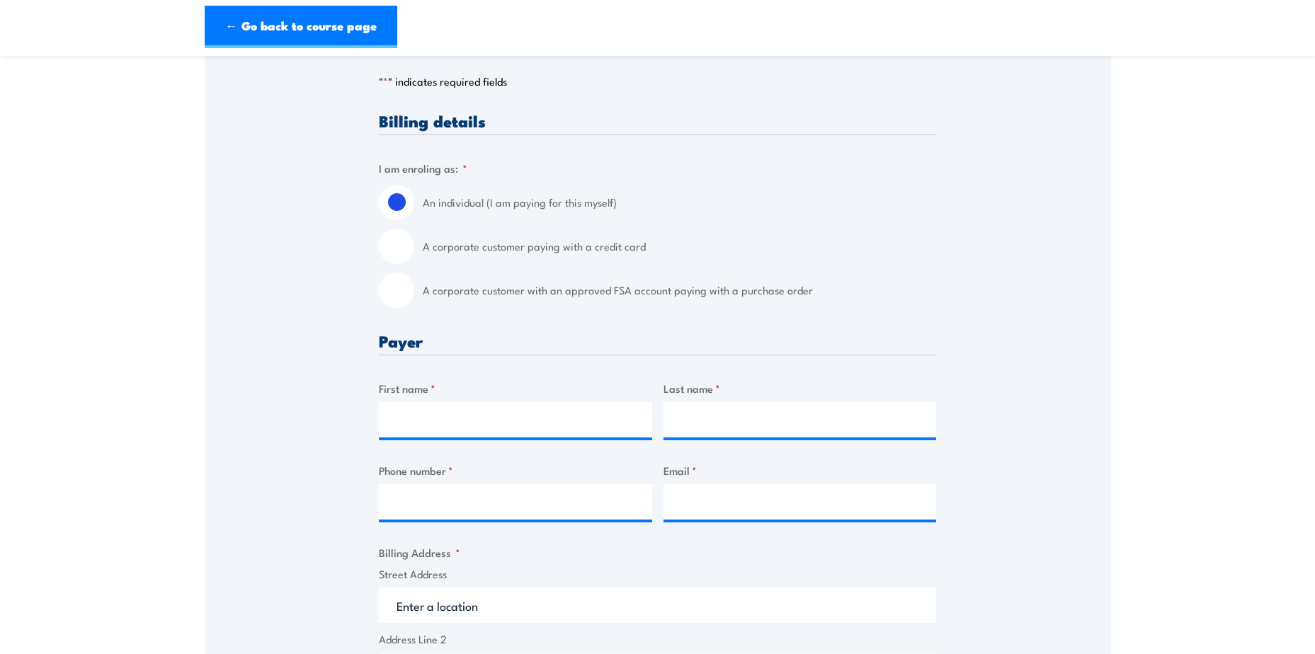
scroll to position [283, 0]
click at [393, 241] on input "A corporate customer paying with a credit card" at bounding box center [396, 244] width 35 height 35
radio input "true"
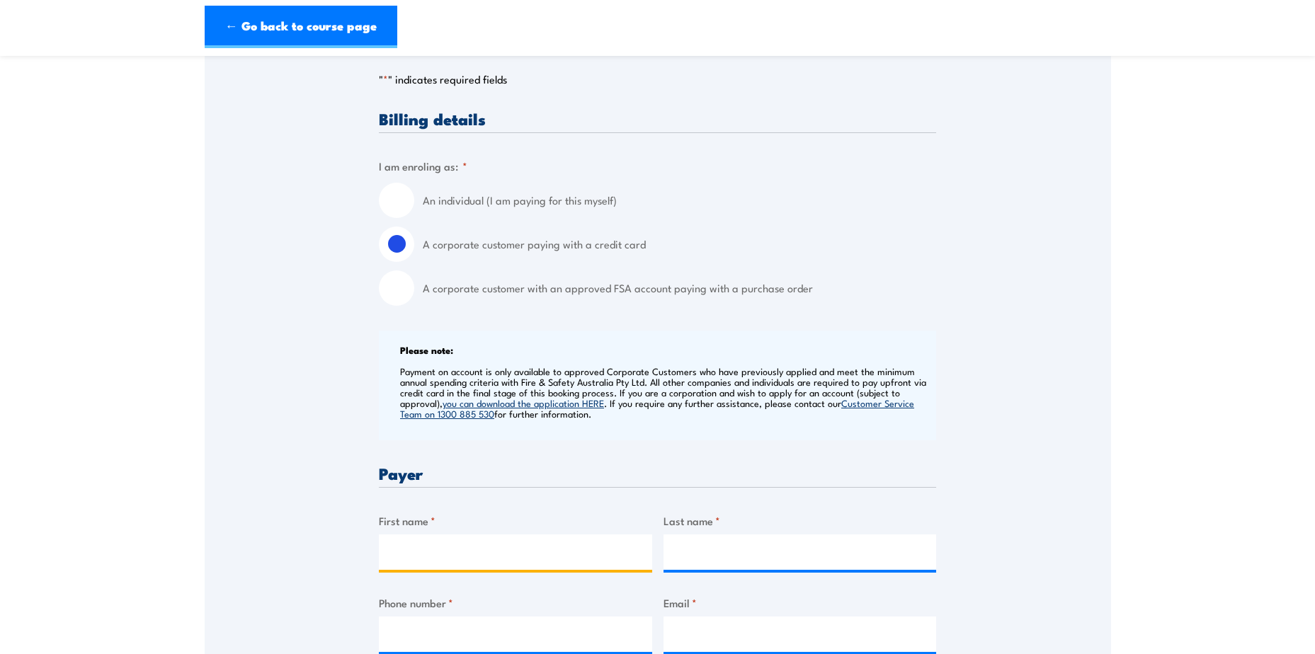
click at [414, 550] on input "First name *" at bounding box center [515, 552] width 273 height 35
type input "Janelle"
type input "Maddalozzo"
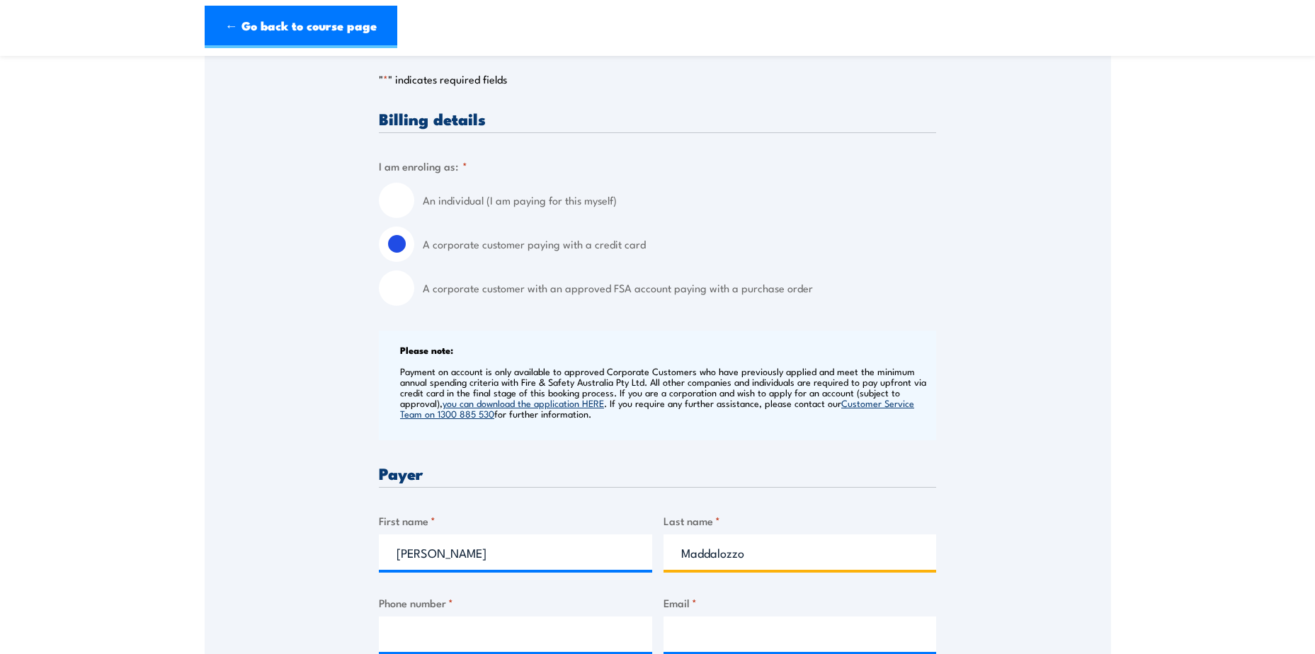
type input "0428885242"
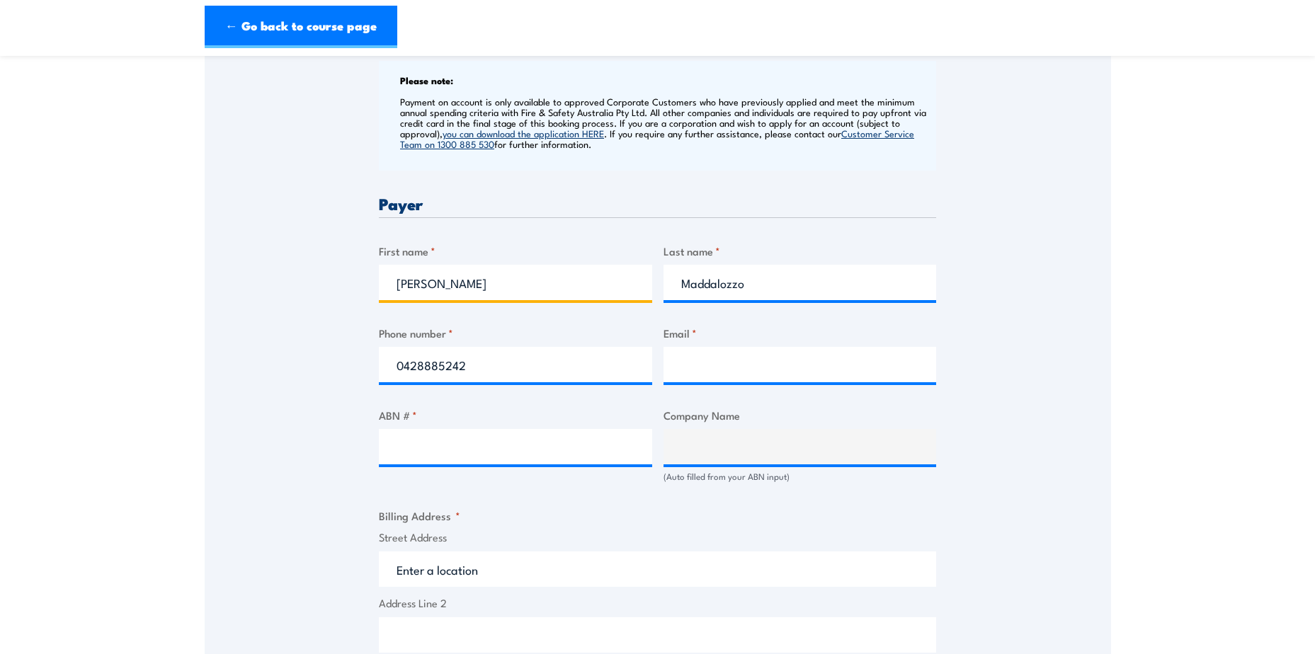
scroll to position [566, 0]
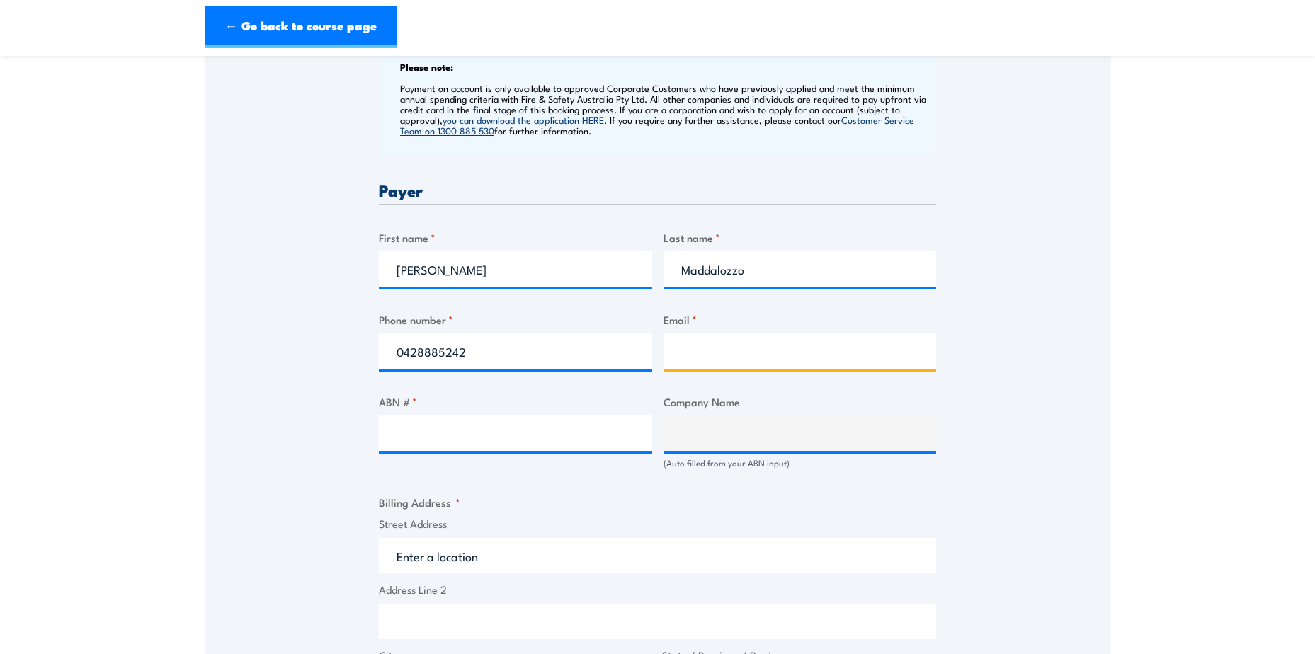
click at [697, 344] on input "Email *" at bounding box center [799, 350] width 273 height 35
type input "accounts@arnhemearthmoving.com.au"
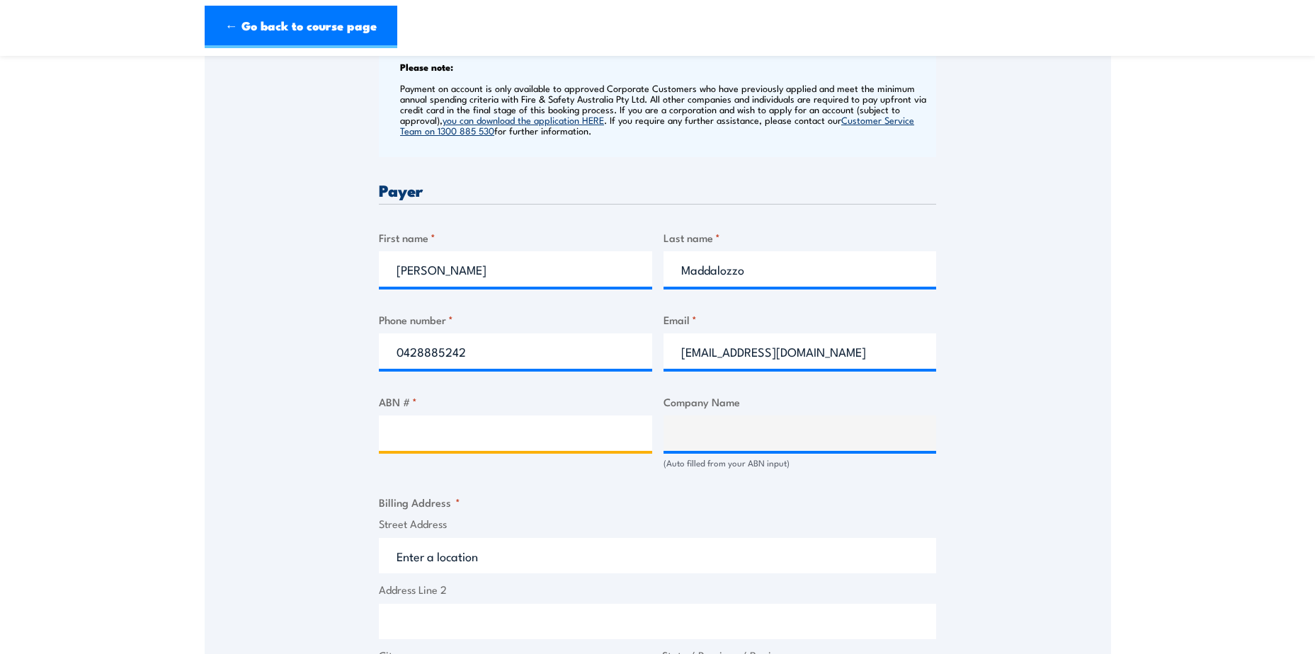
click at [433, 428] on input "ABN # *" at bounding box center [515, 433] width 273 height 35
click at [399, 435] on input "ABN # *" at bounding box center [515, 433] width 273 height 35
paste input "49 134 418 670"
type input "49 134 418 670"
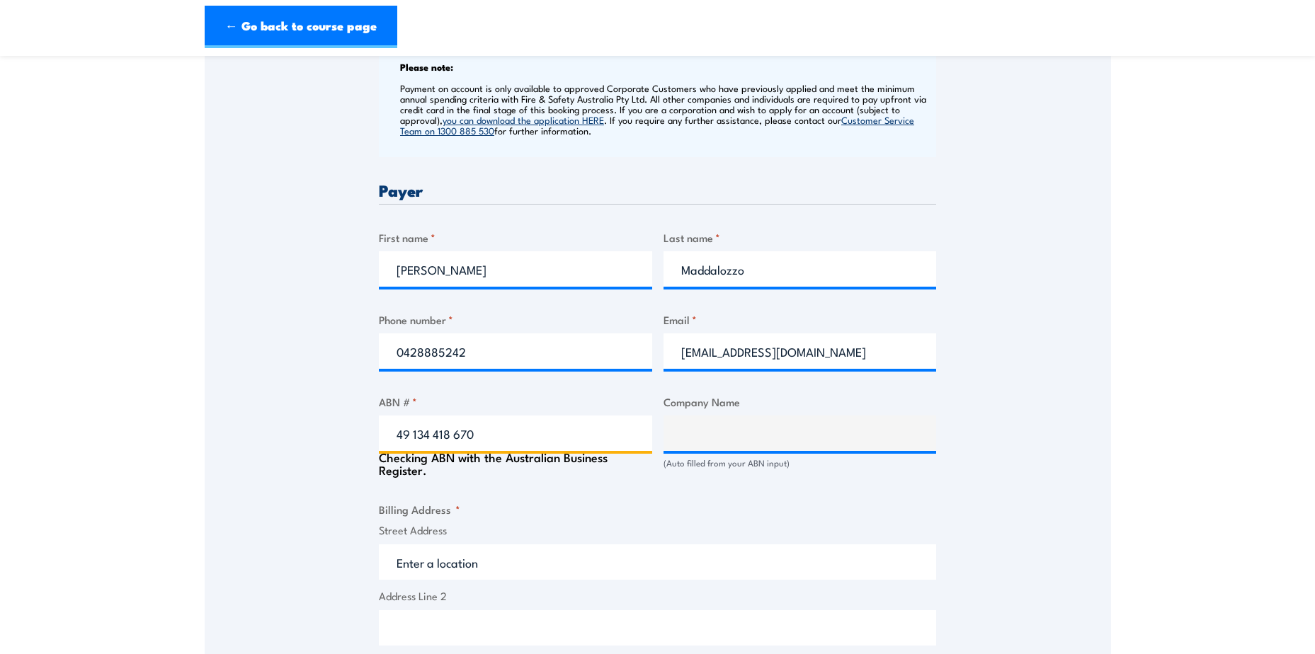
type input "ARNHEM EARTHMOVING AND MECHANICAL PTY LTD"
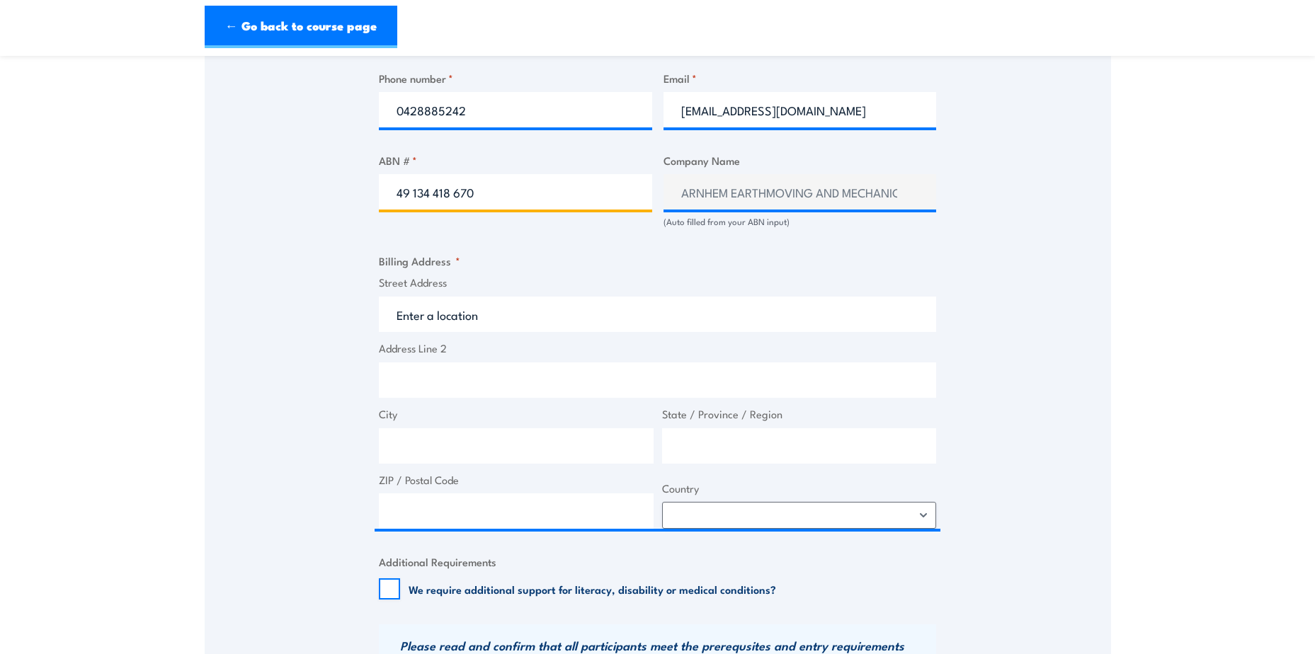
scroll to position [850, 0]
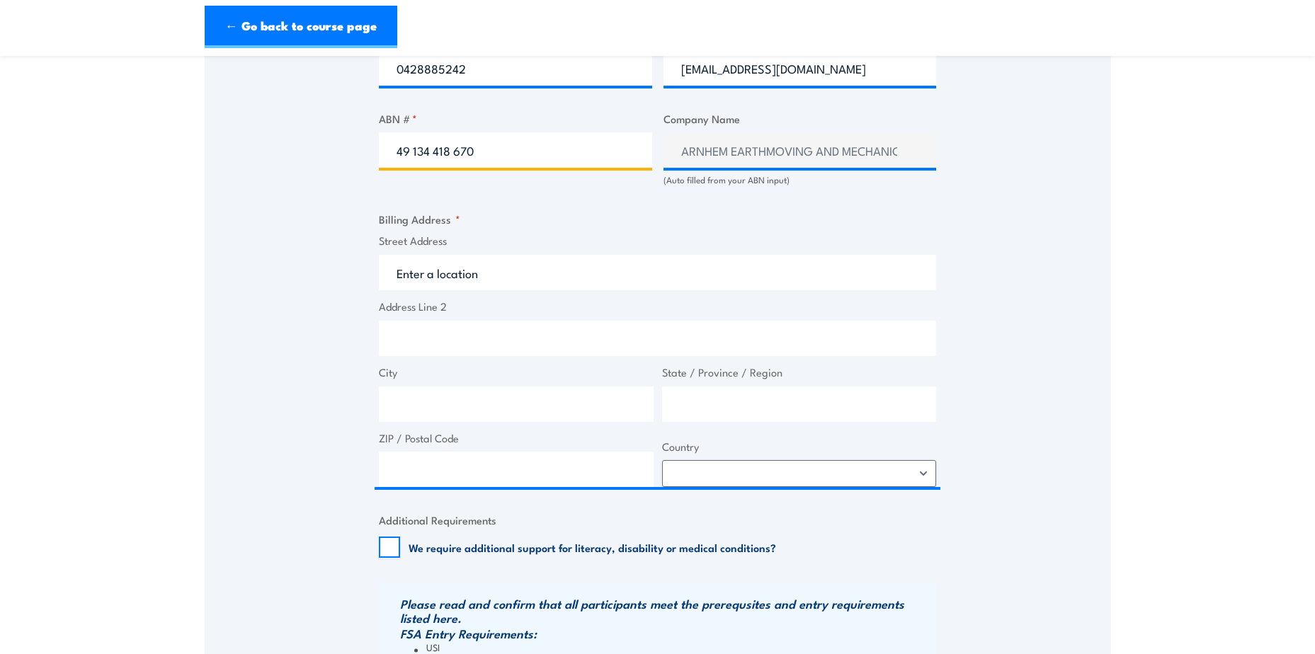
type input "49 134 418 670"
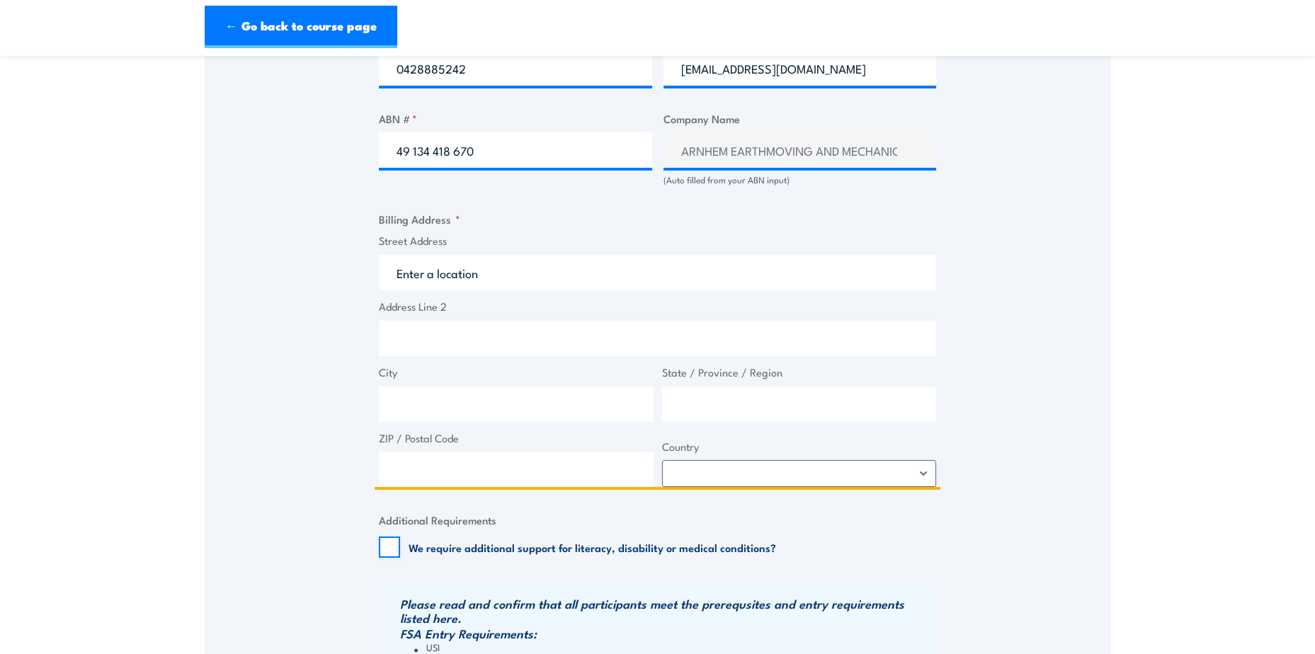
click at [421, 269] on input "Street Address" at bounding box center [657, 272] width 557 height 35
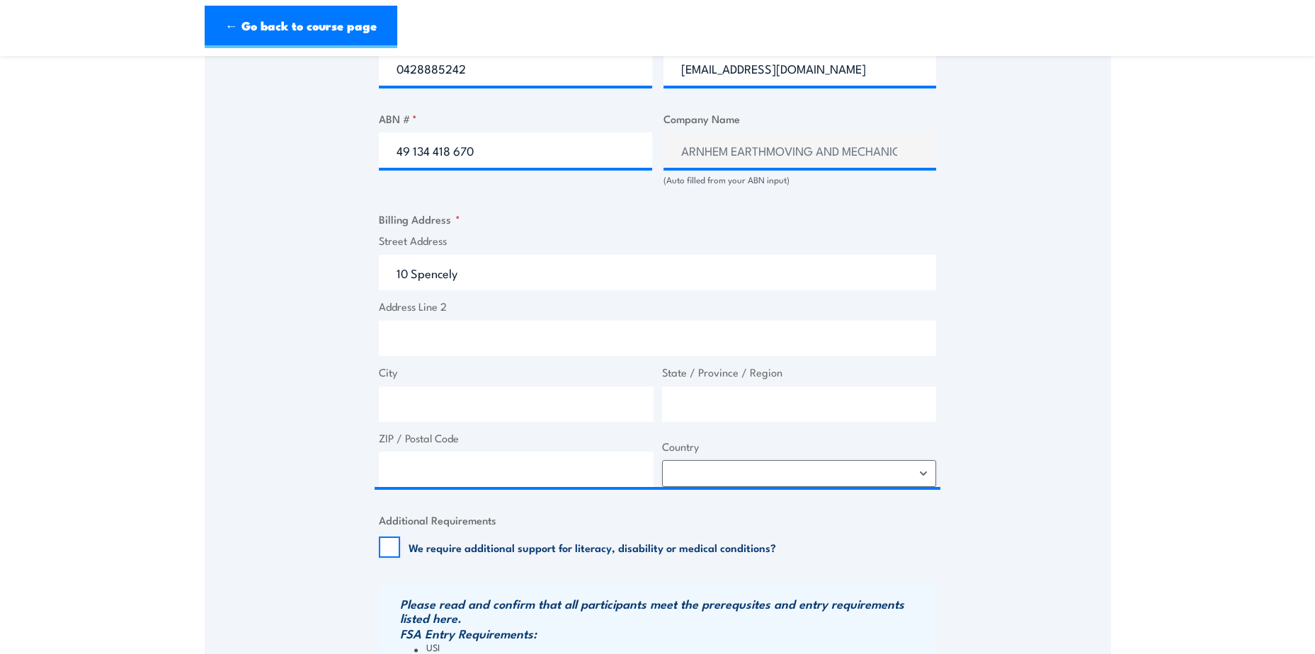
type input "10 Spencely Road, Humpty Doo NT, Australia"
drag, startPoint x: 459, startPoint y: 302, endPoint x: 469, endPoint y: 309, distance: 12.2
type input "10 Spencely Rd"
type input "Humpty Doo"
type input "[GEOGRAPHIC_DATA]"
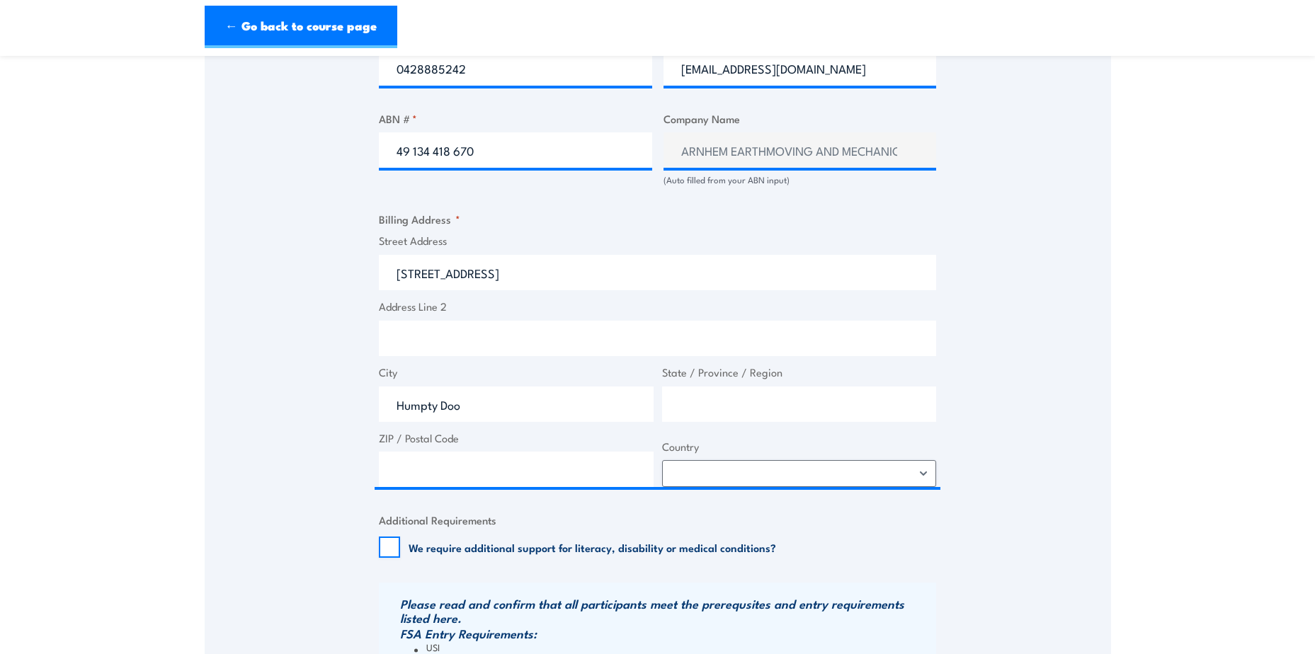
type input "0836"
select select "Australia"
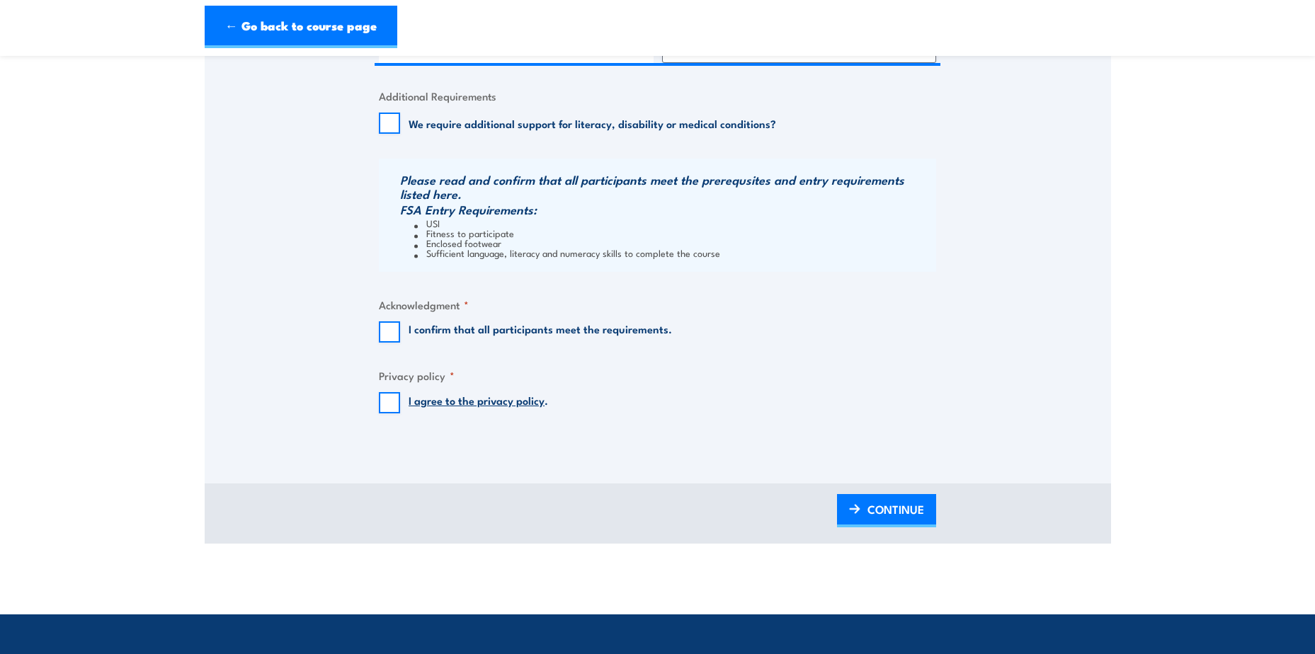
scroll to position [1274, 0]
click at [394, 330] on input "I confirm that all participants meet the requirements." at bounding box center [389, 331] width 21 height 21
checkbox input "true"
click at [388, 403] on input "I agree to the privacy policy ." at bounding box center [389, 402] width 21 height 21
checkbox input "true"
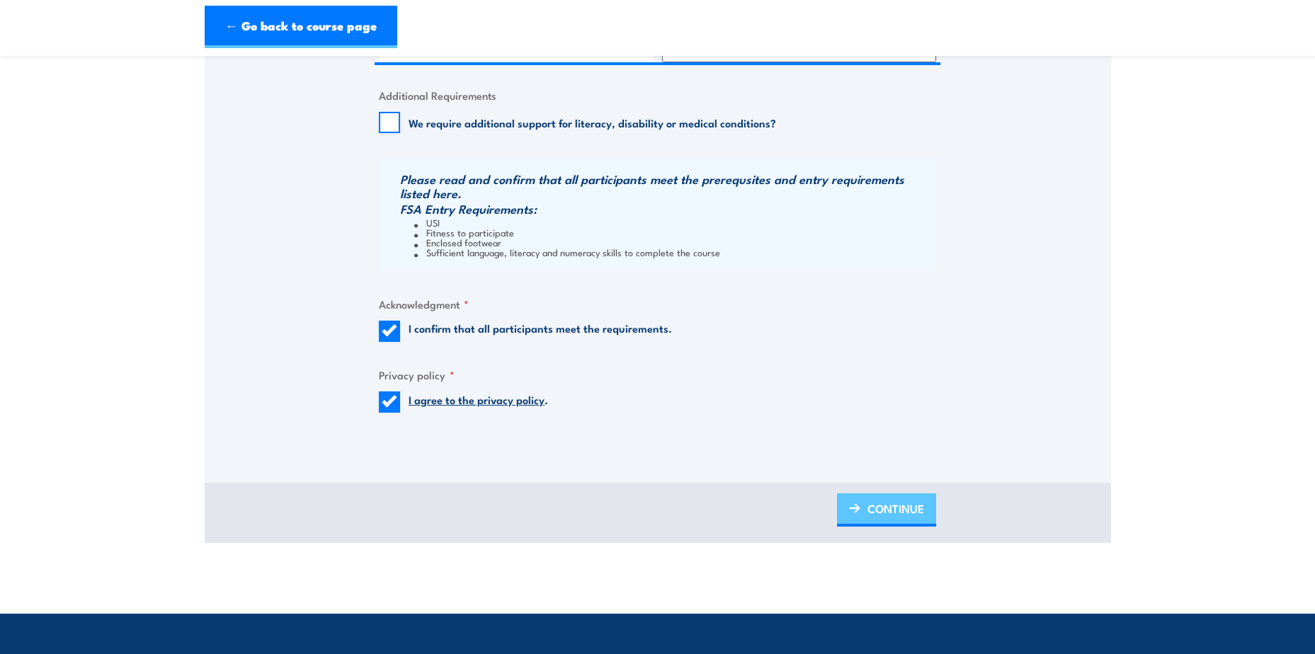
click at [869, 505] on span "CONTINUE" at bounding box center [895, 509] width 57 height 38
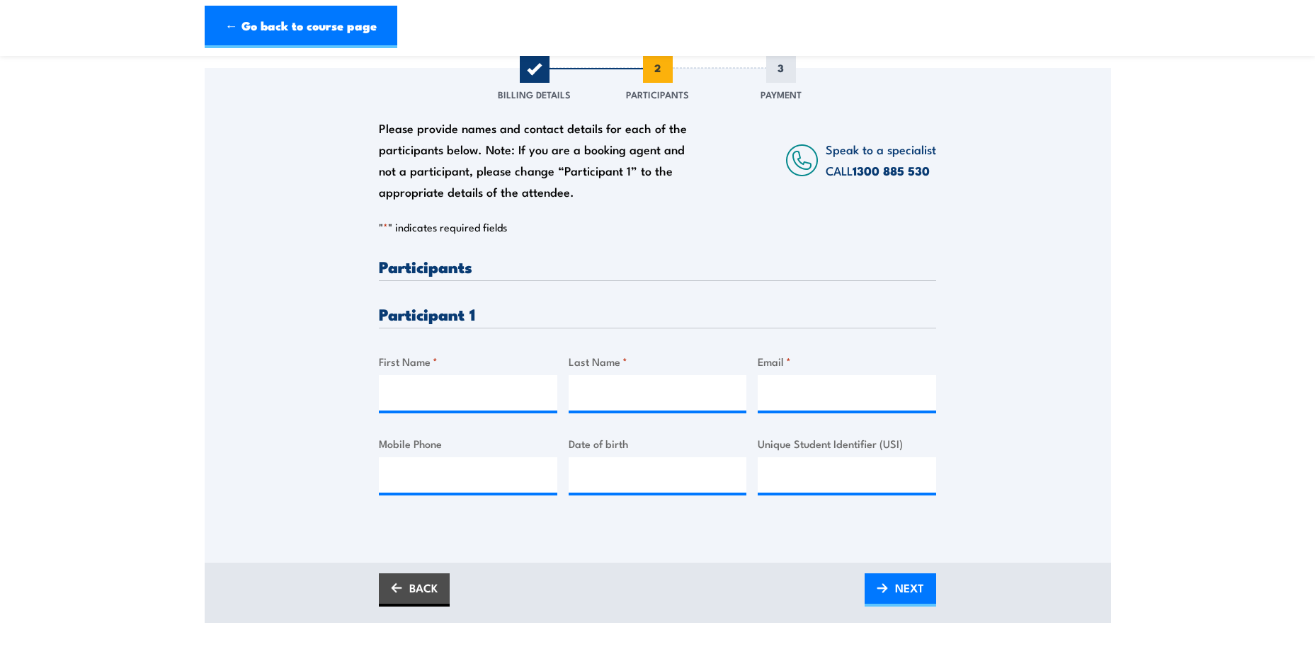
scroll to position [212, 0]
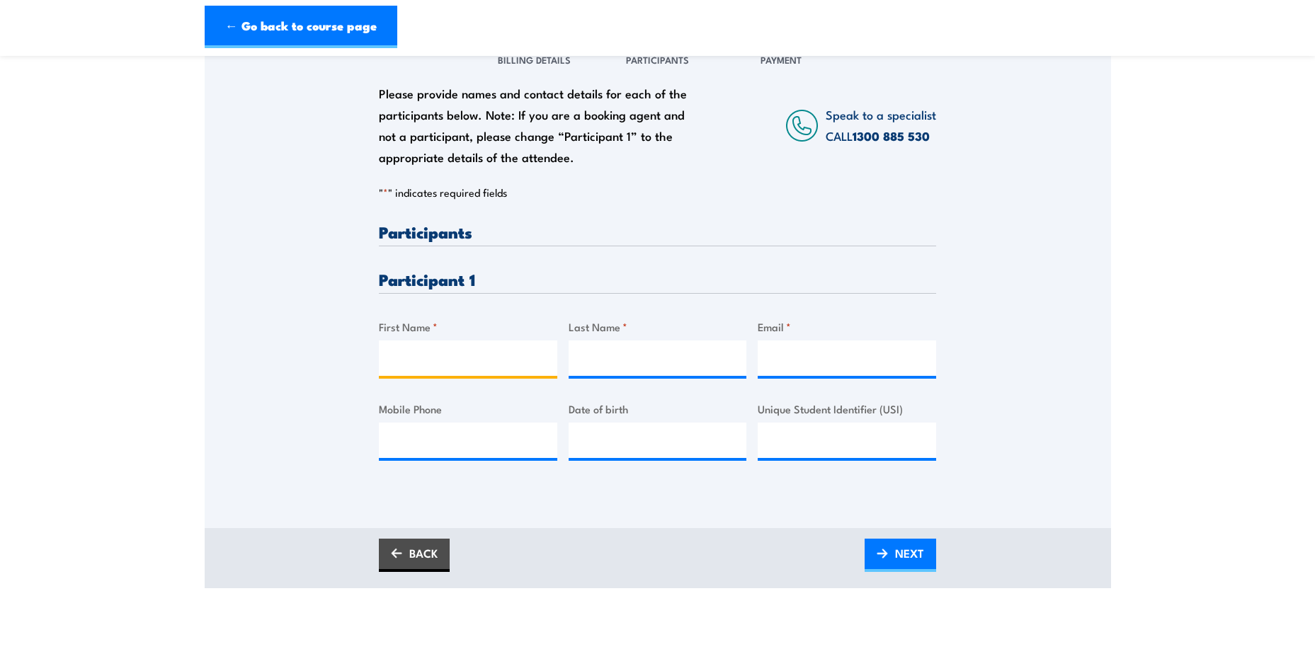
click at [430, 353] on input "First Name *" at bounding box center [468, 358] width 178 height 35
type input "Mark"
click at [635, 358] on input "Last Name *" at bounding box center [658, 358] width 178 height 35
type input "Bailey"
click at [775, 361] on input "Email *" at bounding box center [847, 358] width 178 height 35
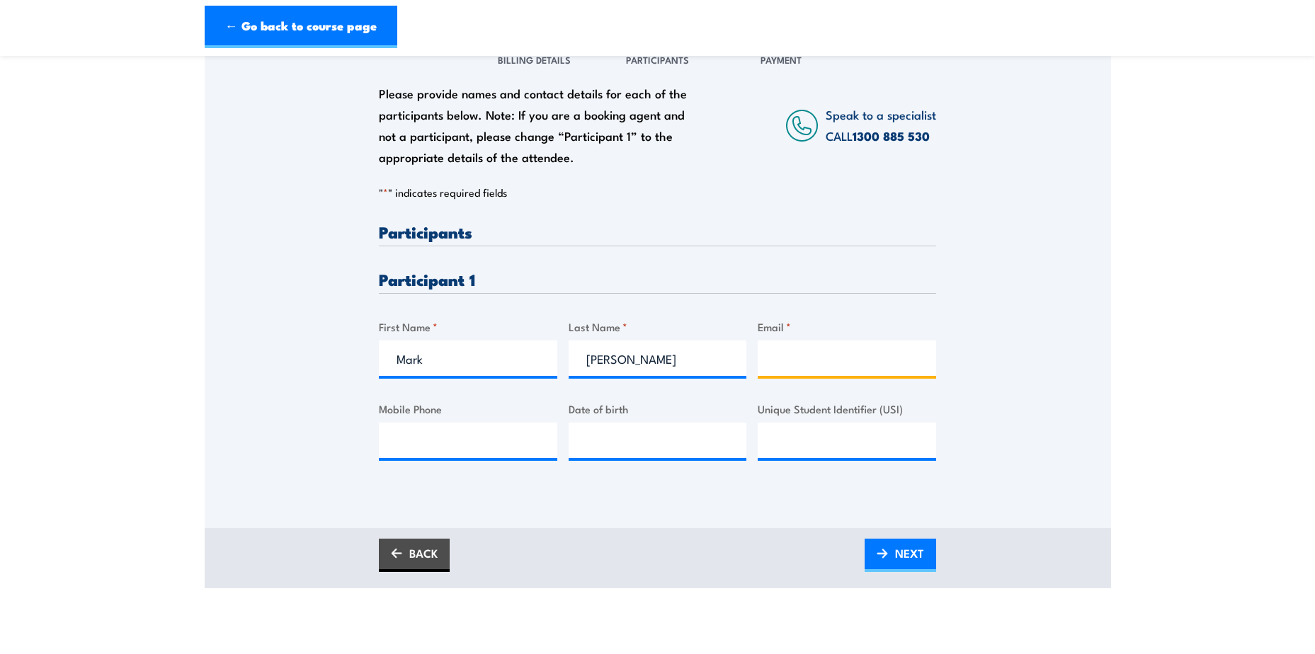
click at [772, 363] on input "Email *" at bounding box center [847, 358] width 178 height 35
type input "mbails80@hotmail.com"
click at [413, 447] on input "Mobile Phone" at bounding box center [468, 440] width 178 height 35
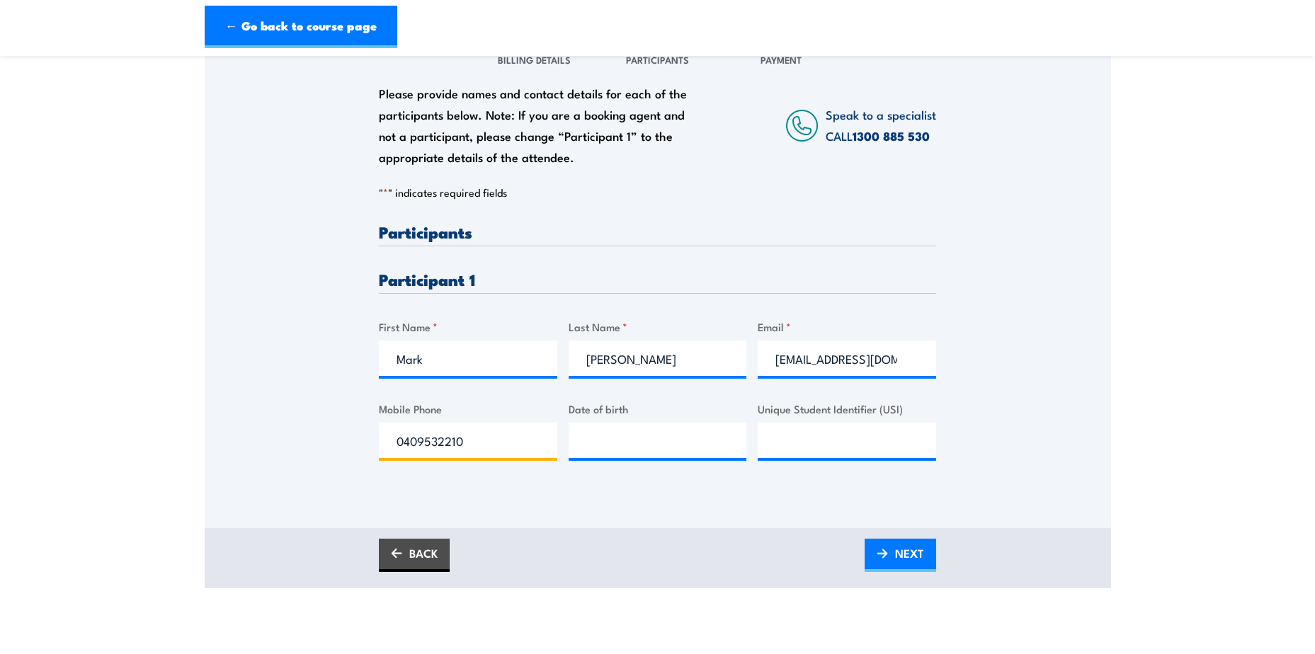
type input "0409532210"
click at [639, 443] on input "__/__/____" at bounding box center [658, 440] width 178 height 35
click at [592, 443] on input "__/__/____" at bounding box center [658, 440] width 178 height 35
type input "27/02/1980"
click at [792, 437] on input "Unique Student Identifier (USI)" at bounding box center [847, 440] width 178 height 35
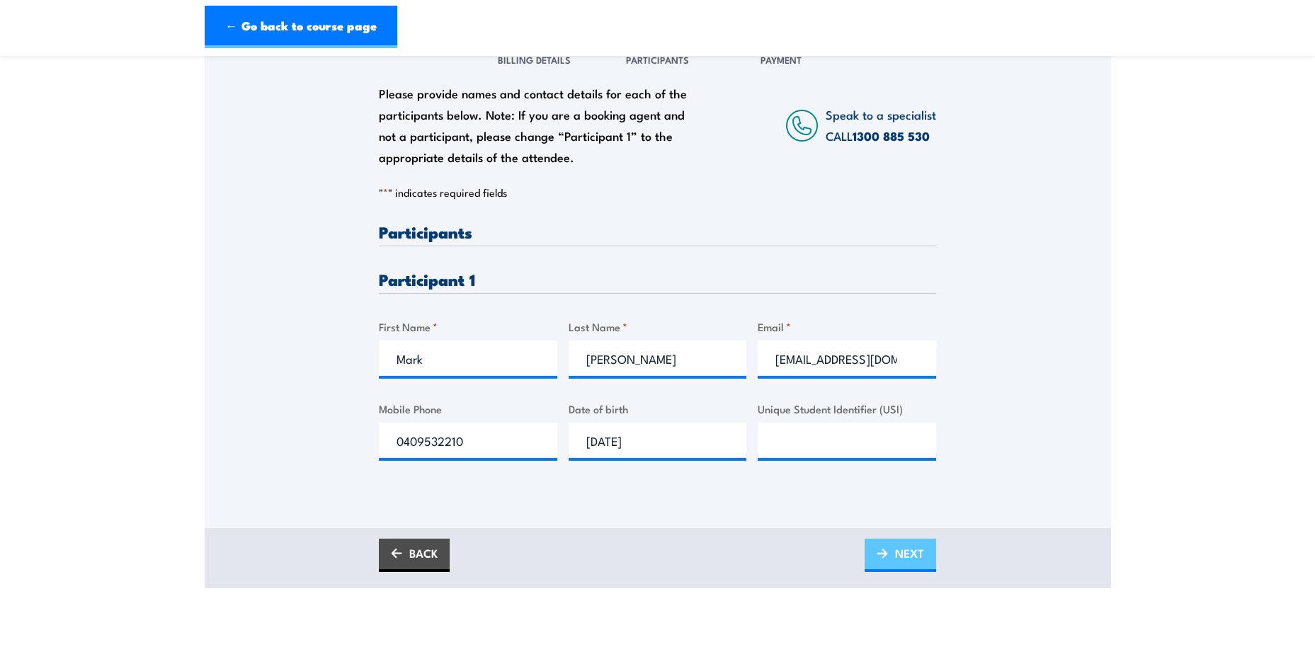
click at [903, 552] on span "NEXT" at bounding box center [909, 554] width 29 height 38
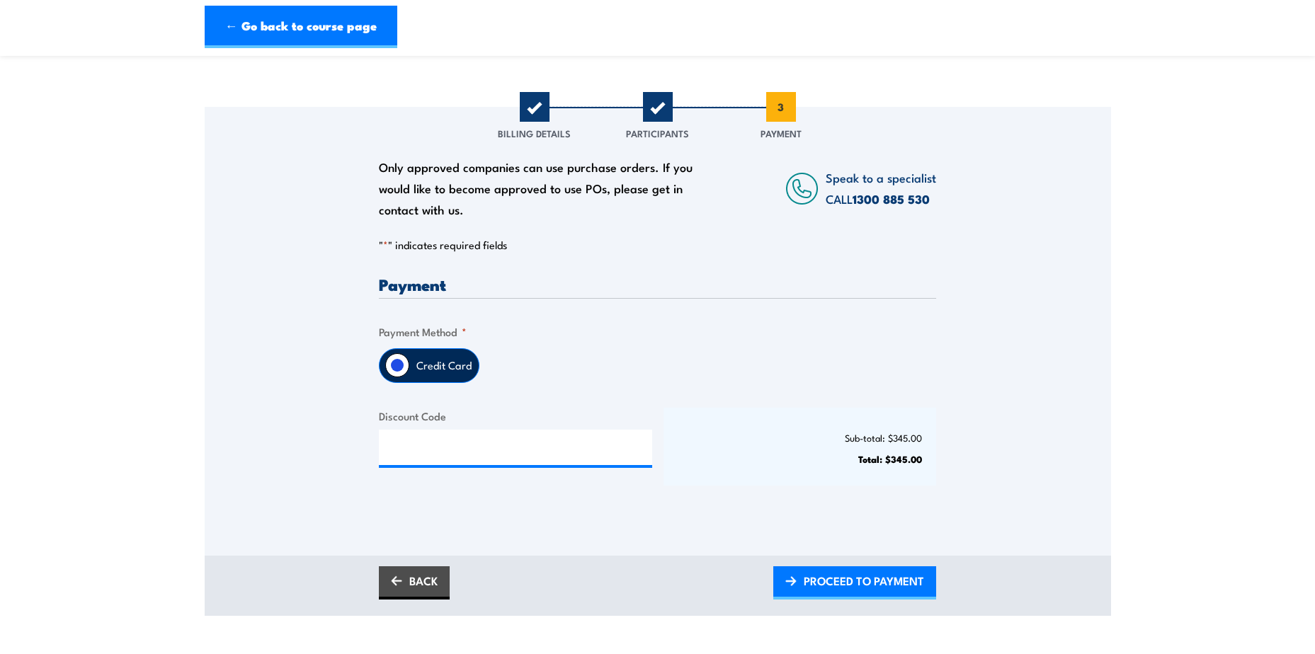
scroll to position [283, 0]
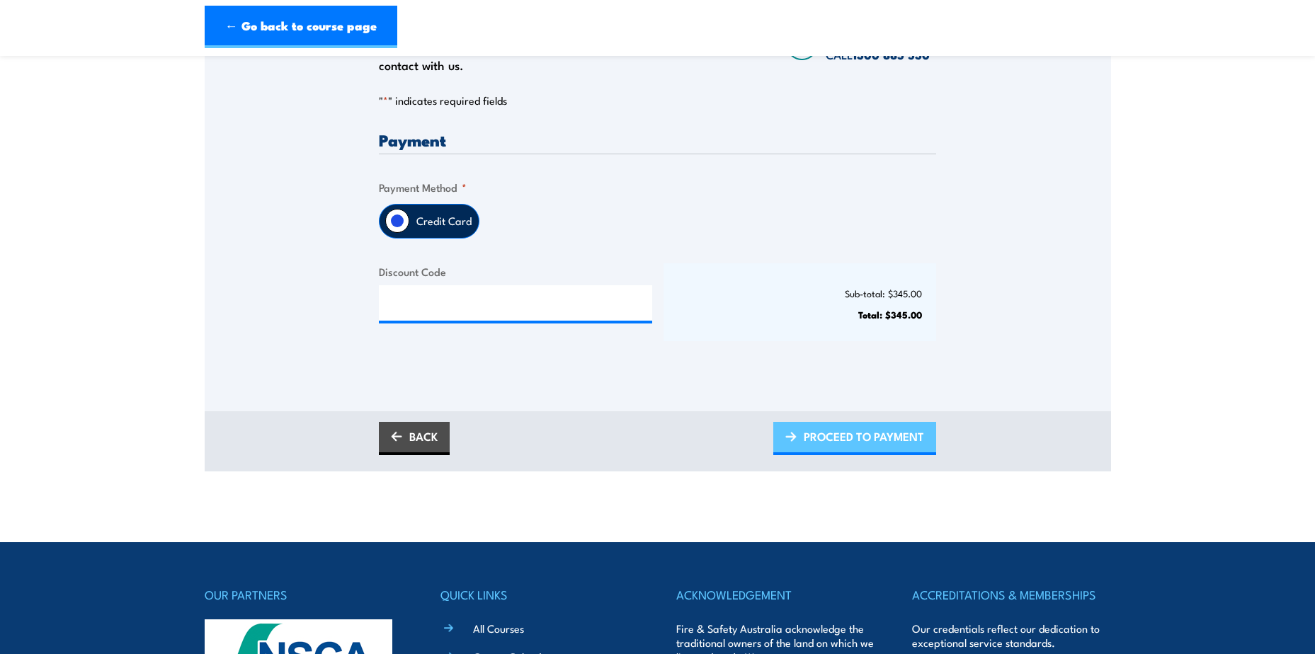
click at [841, 441] on span "PROCEED TO PAYMENT" at bounding box center [864, 437] width 120 height 38
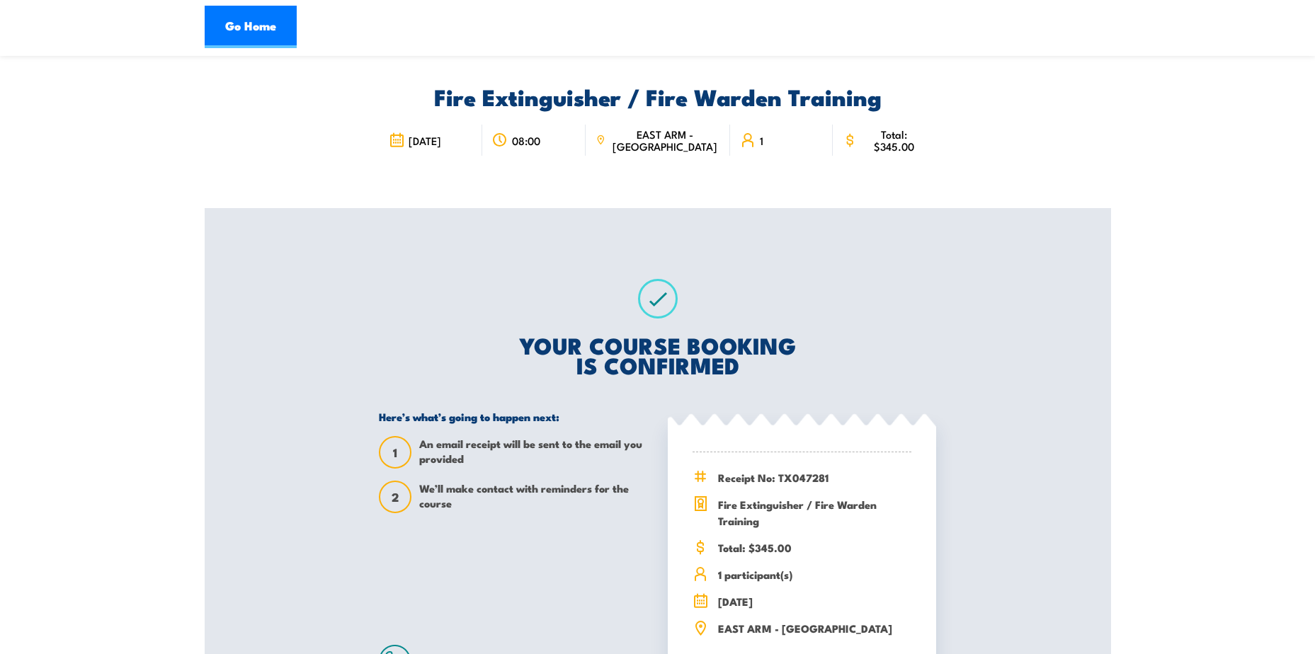
scroll to position [71, 0]
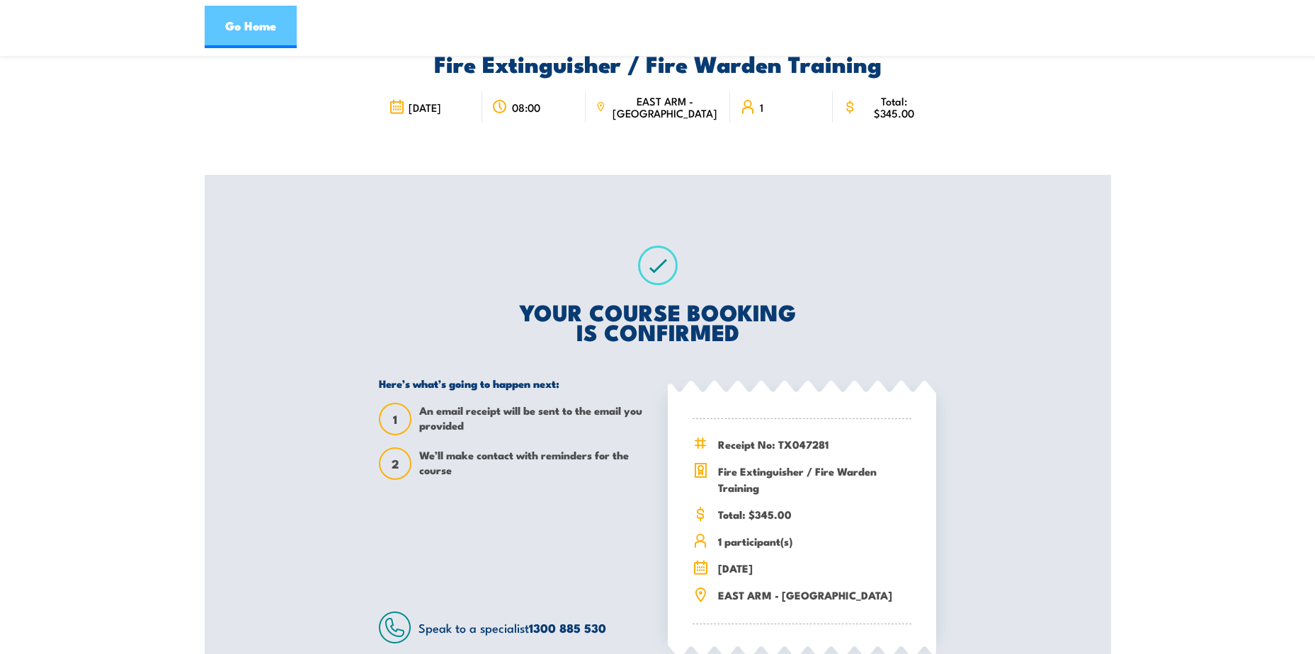
drag, startPoint x: 257, startPoint y: 28, endPoint x: 261, endPoint y: 43, distance: 15.5
click at [257, 28] on link "Go Home" at bounding box center [251, 27] width 92 height 42
